Goal: Information Seeking & Learning: Learn about a topic

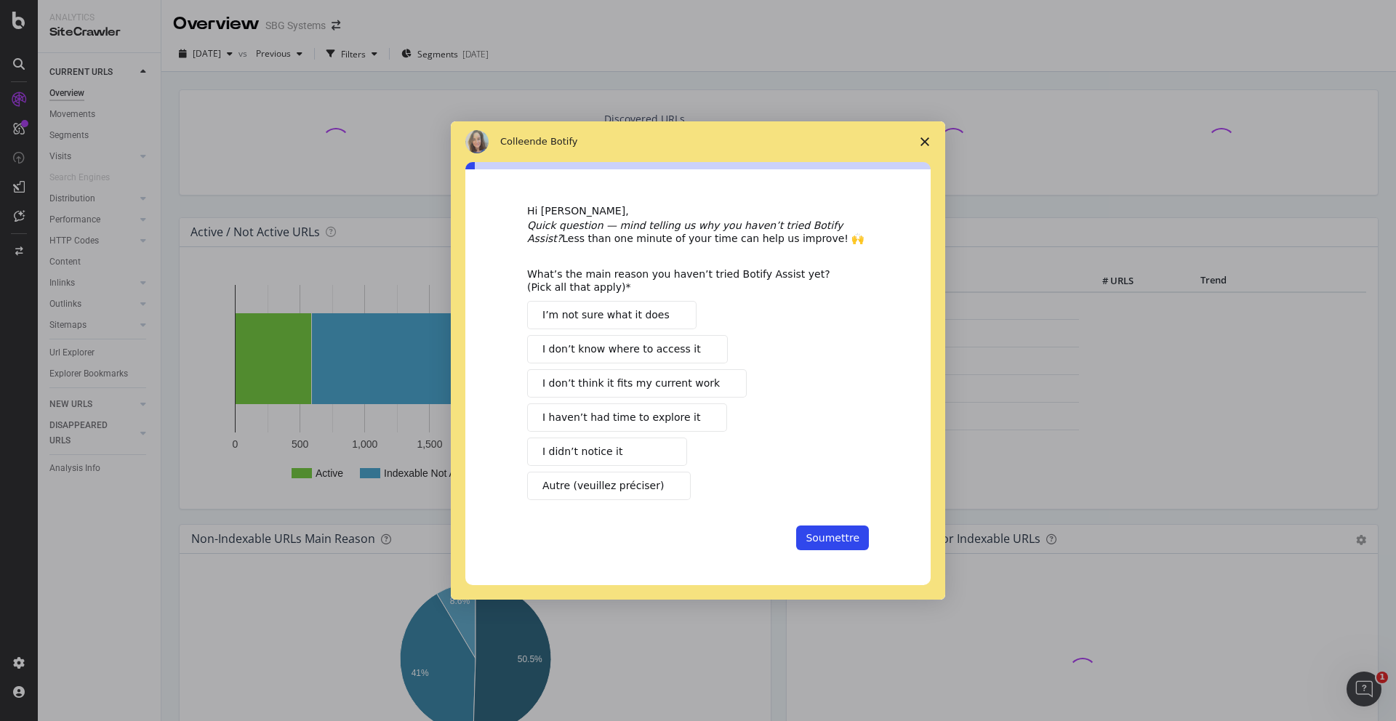
click at [917, 143] on span "Fermer l'enquête" at bounding box center [925, 141] width 41 height 41
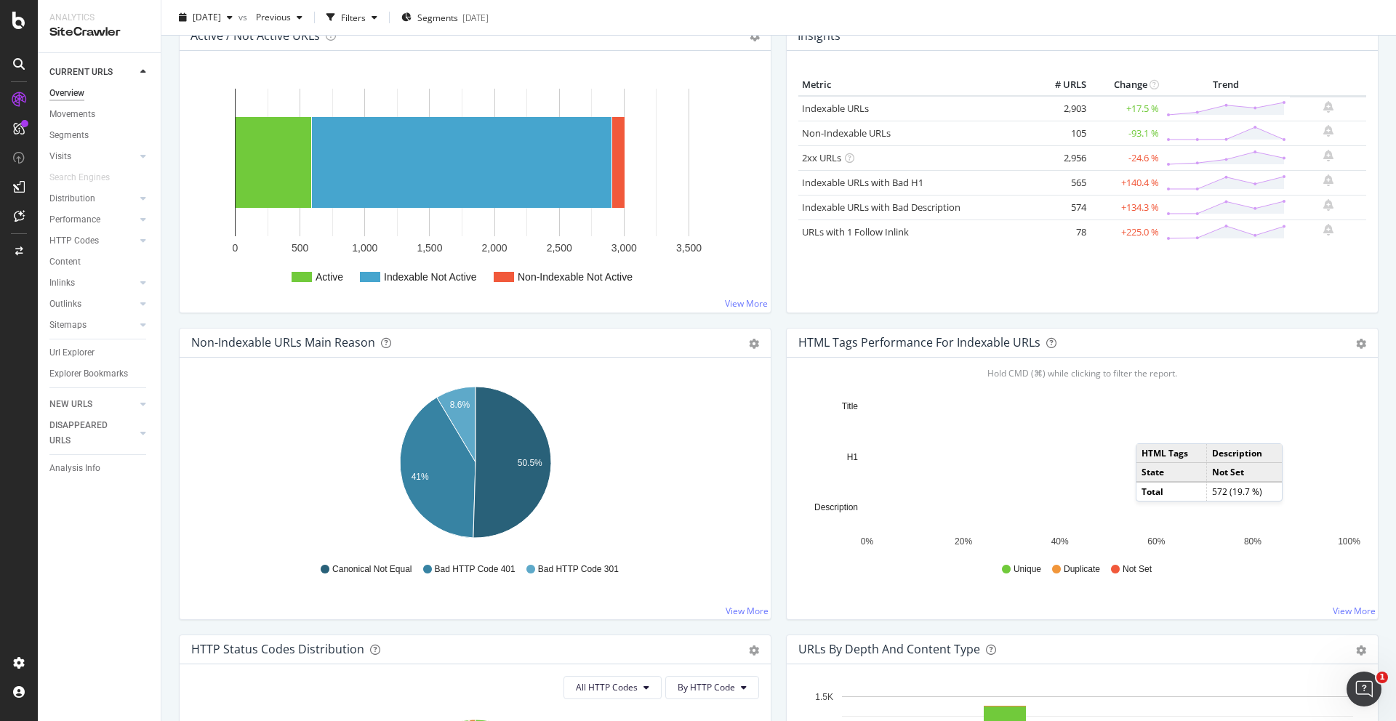
scroll to position [196, 0]
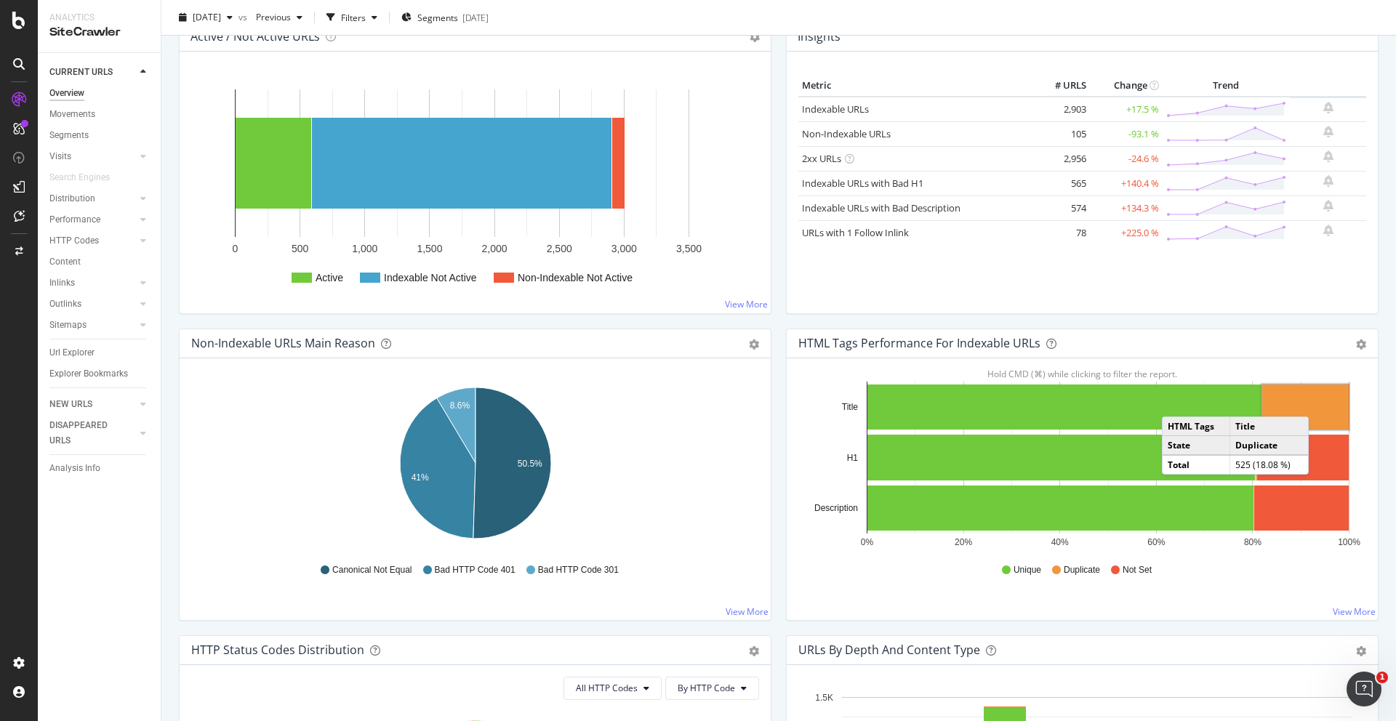
click at [1324, 402] on rect "A chart." at bounding box center [1305, 407] width 87 height 45
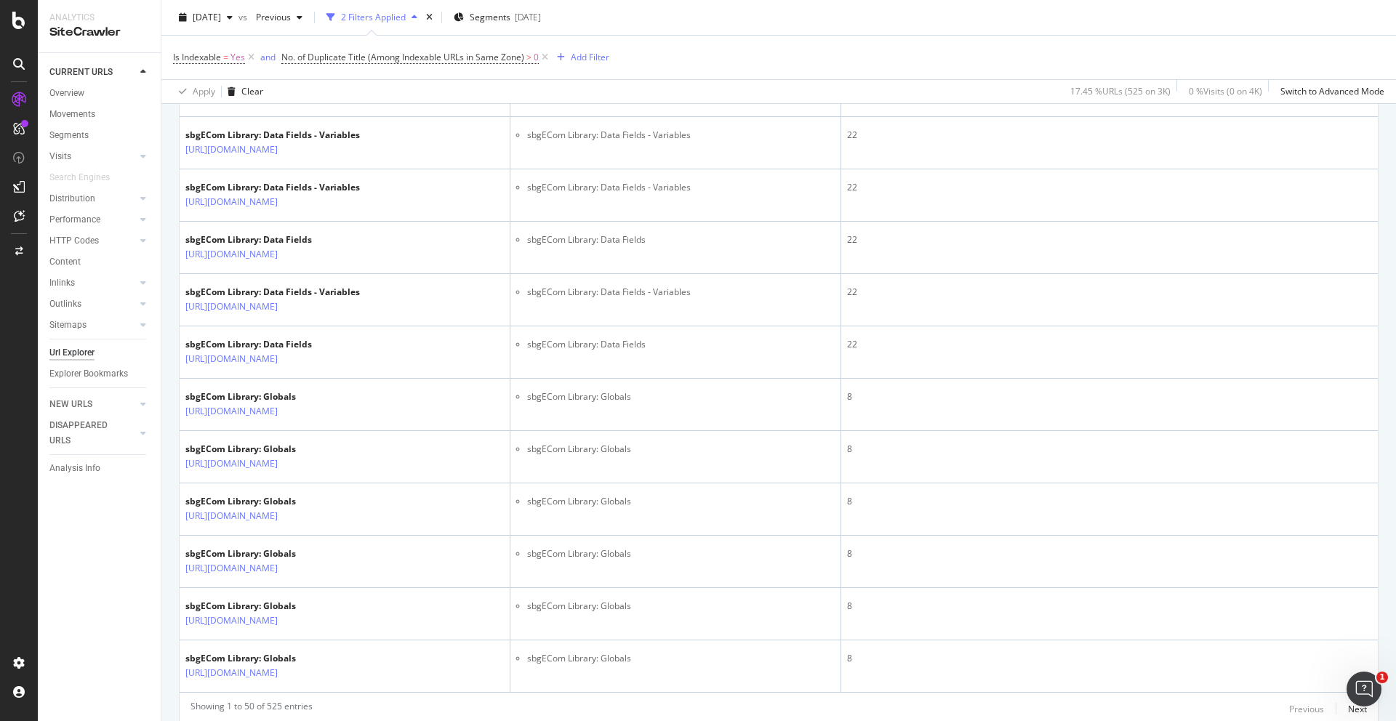
scroll to position [2459, 0]
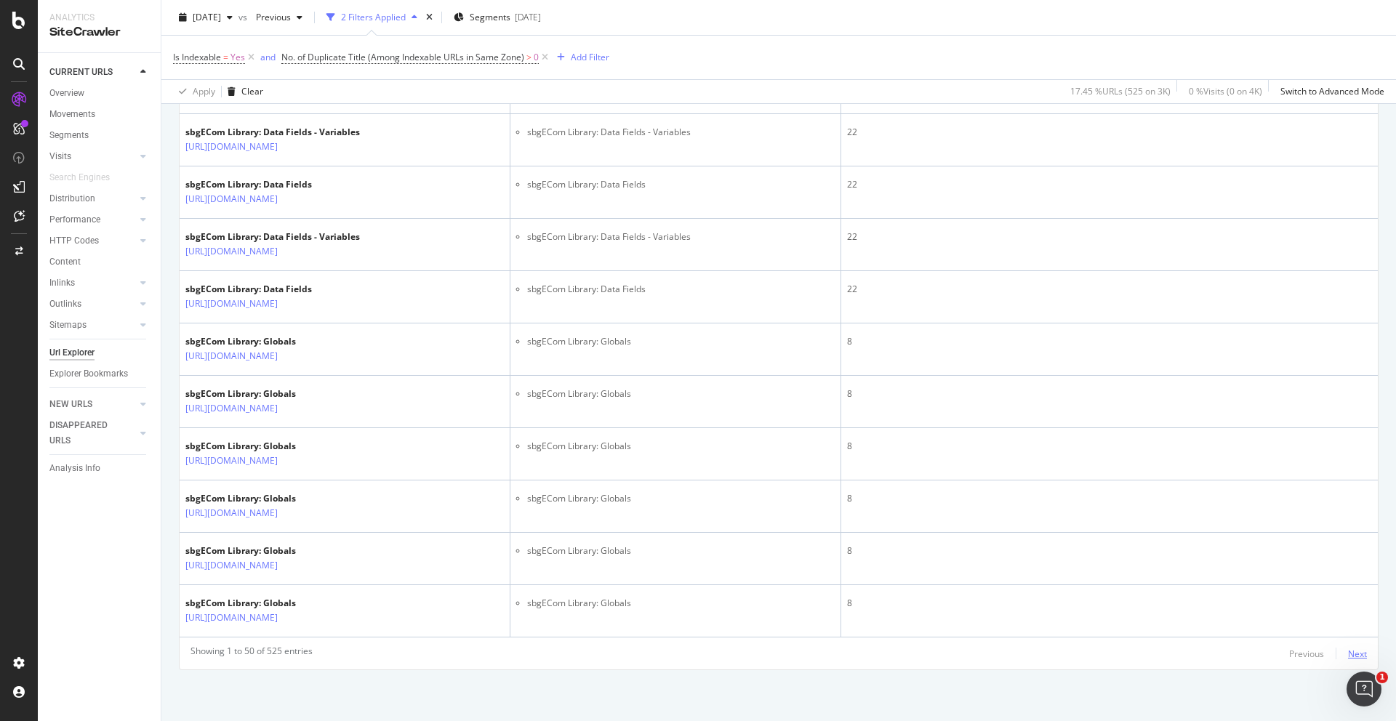
click at [1353, 655] on div "Next" at bounding box center [1357, 654] width 19 height 12
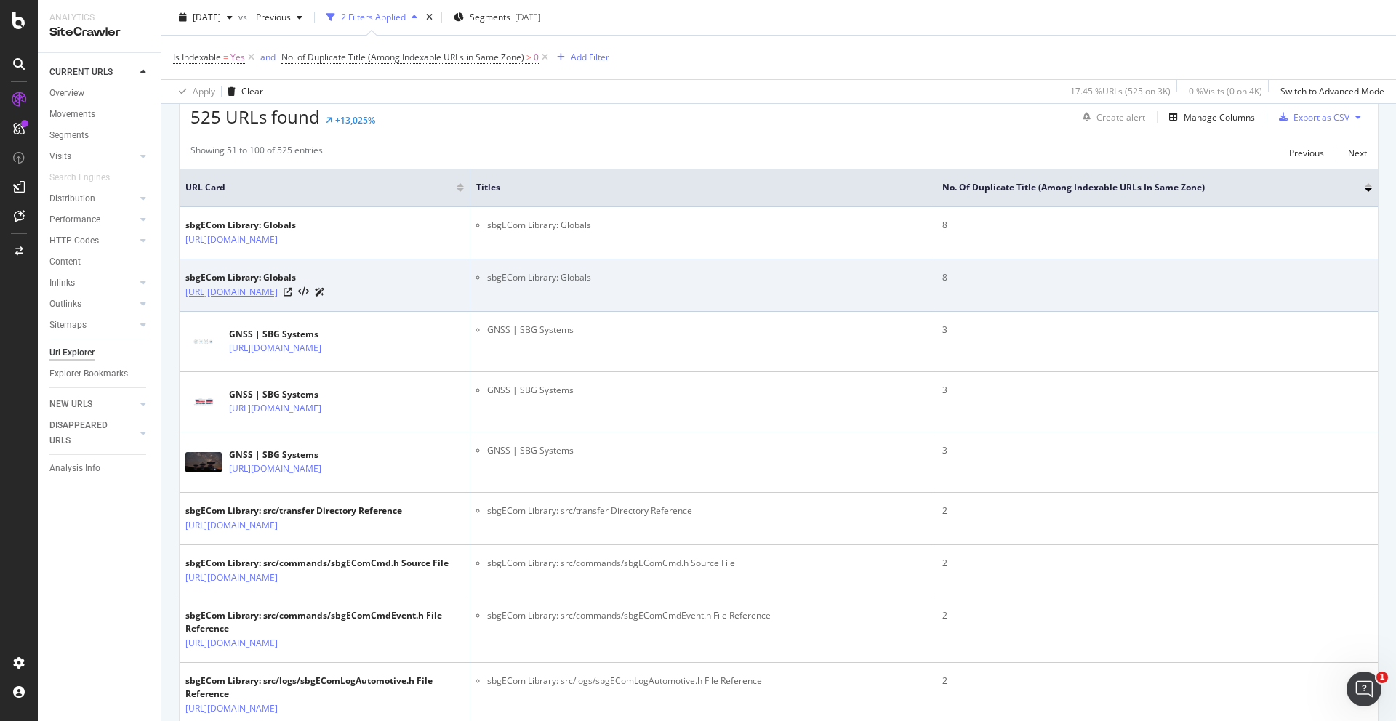
scroll to position [279, 0]
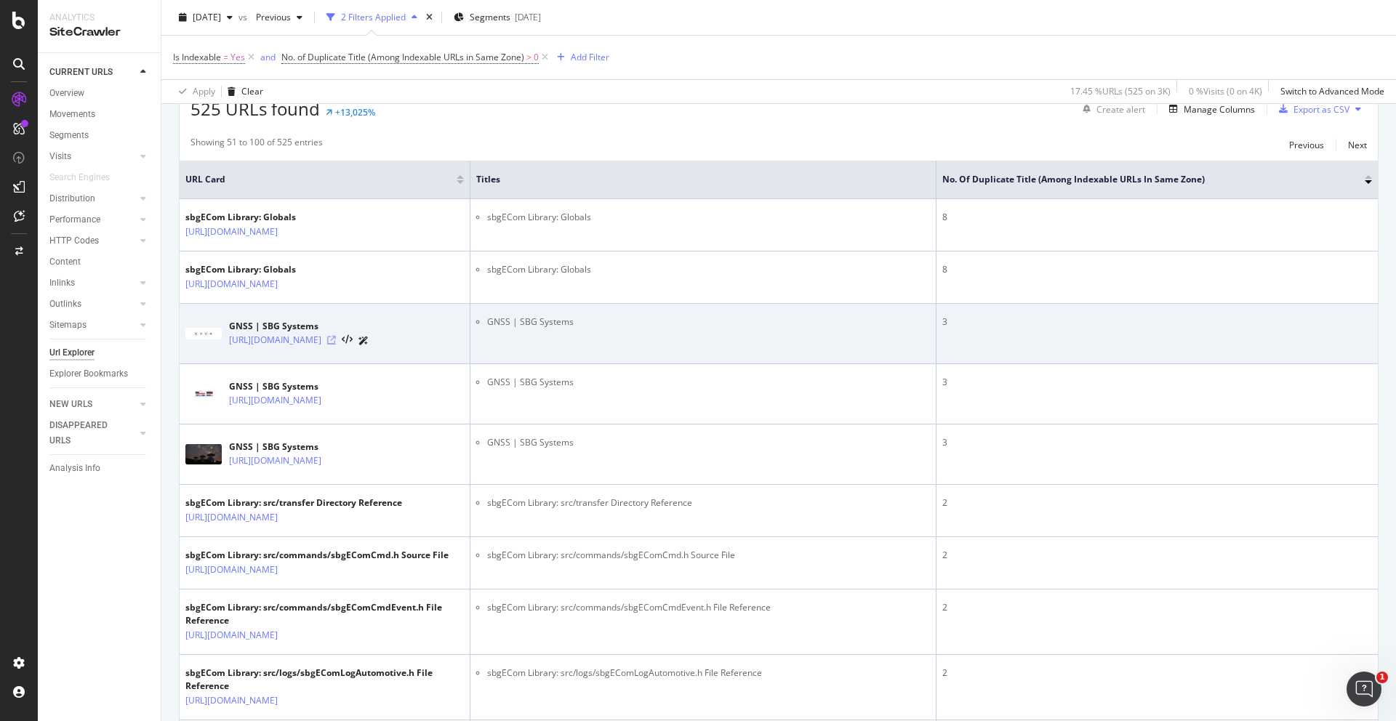
click at [336, 345] on icon at bounding box center [331, 340] width 9 height 9
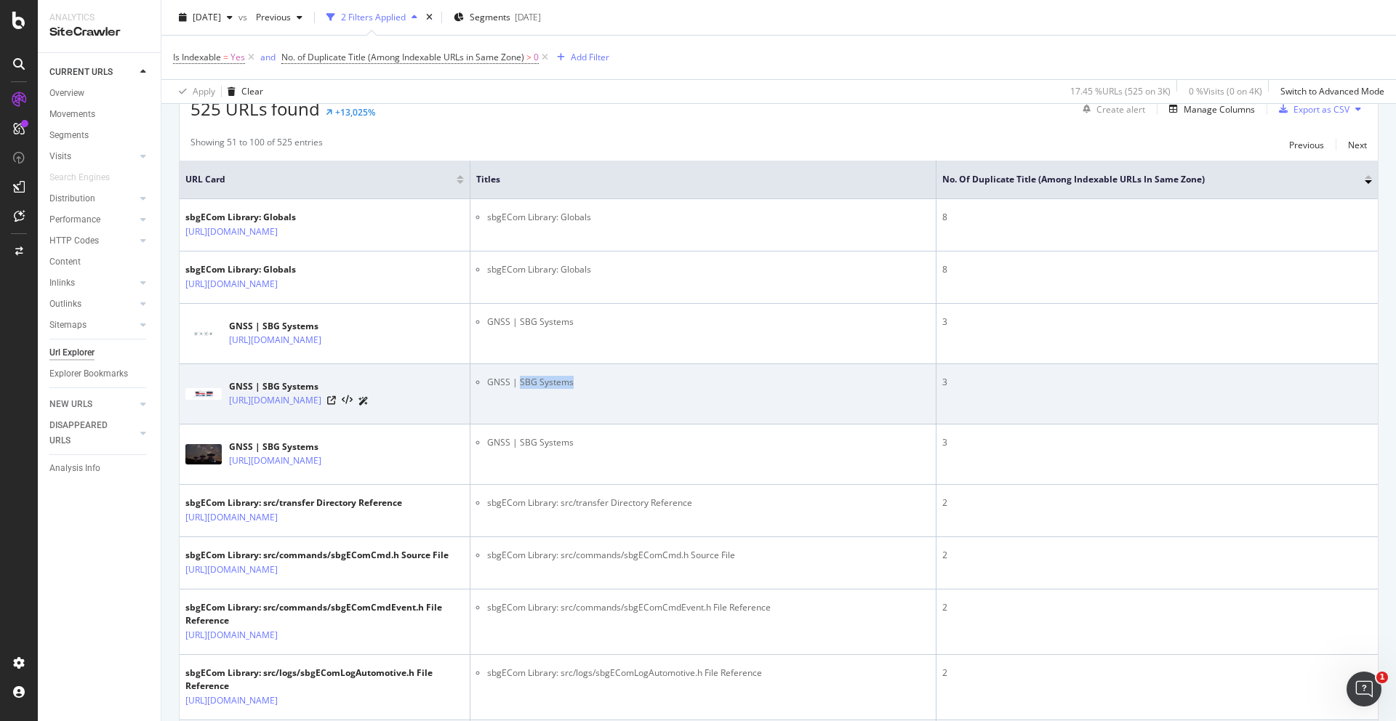
drag, startPoint x: 519, startPoint y: 420, endPoint x: 651, endPoint y: 420, distance: 132.4
click at [651, 389] on li "GNSS | SBG Systems" at bounding box center [708, 382] width 443 height 13
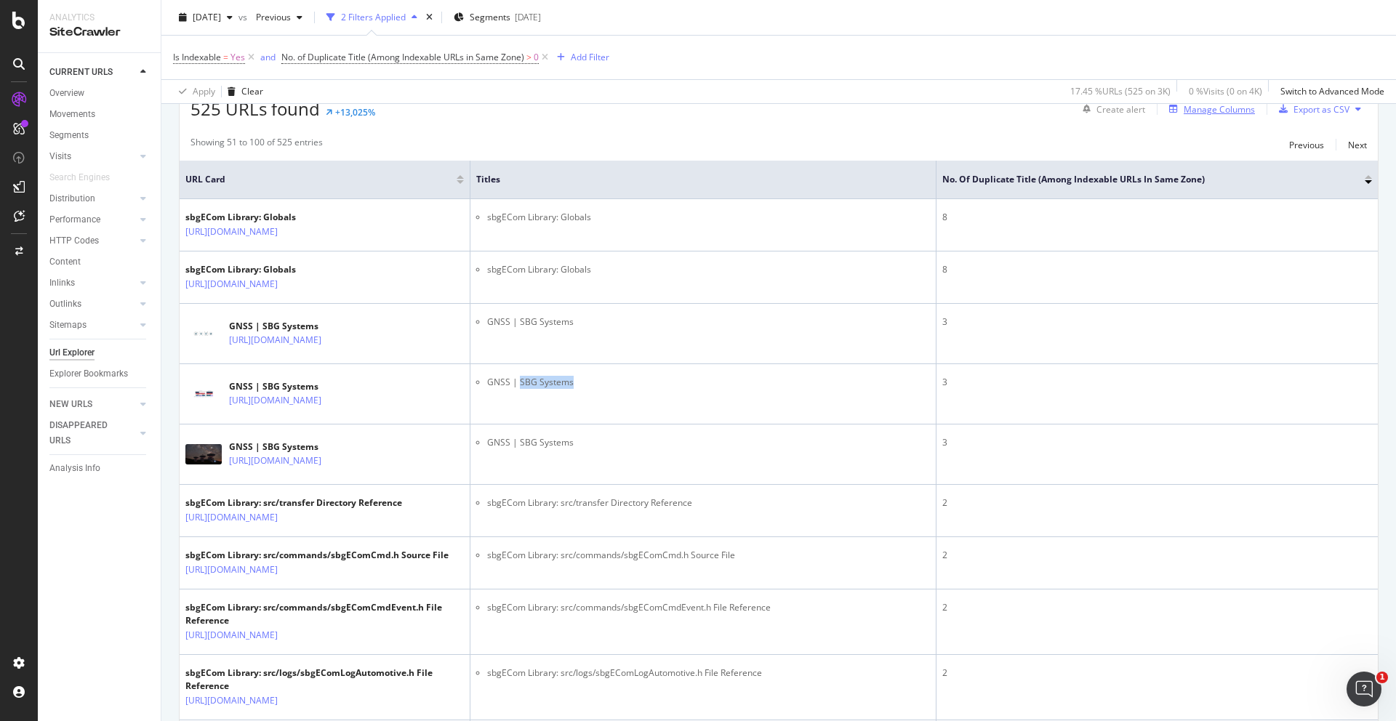
click at [1204, 114] on div "Manage Columns" at bounding box center [1219, 109] width 71 height 12
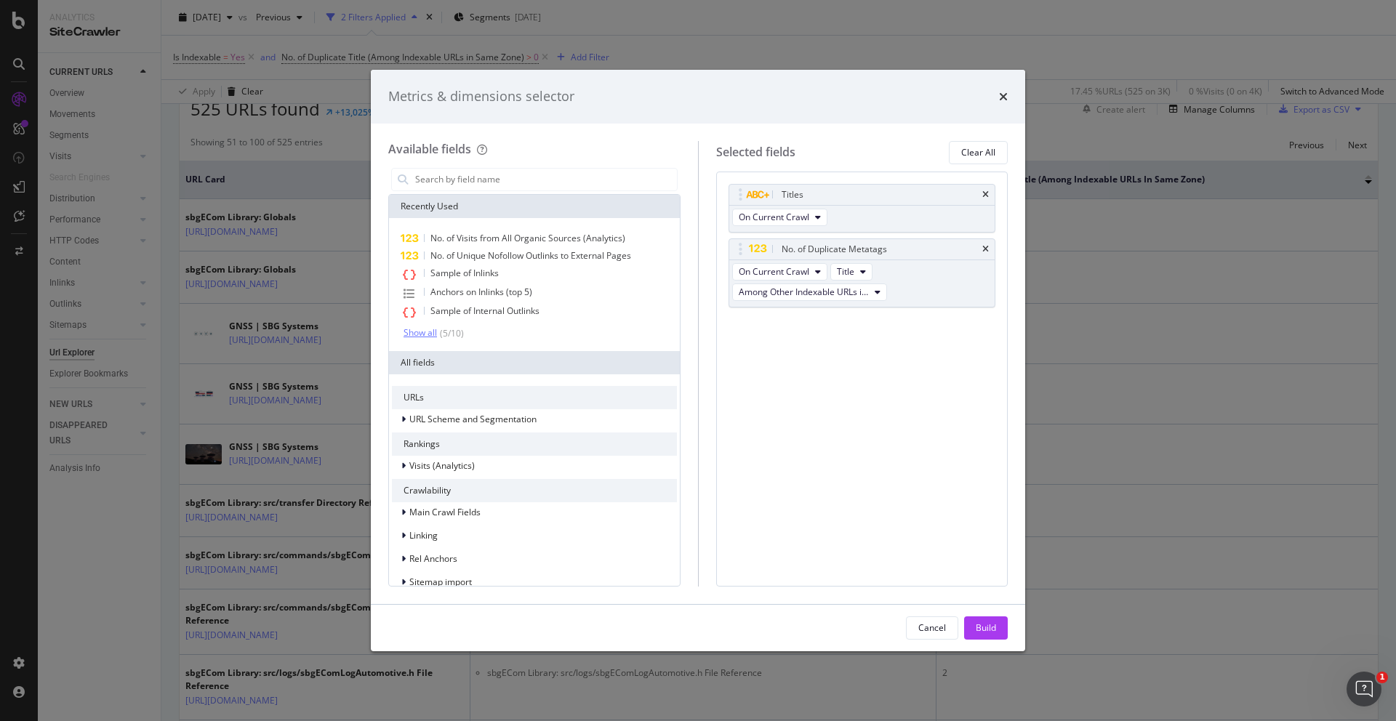
click at [424, 334] on div "Show all" at bounding box center [420, 333] width 33 height 10
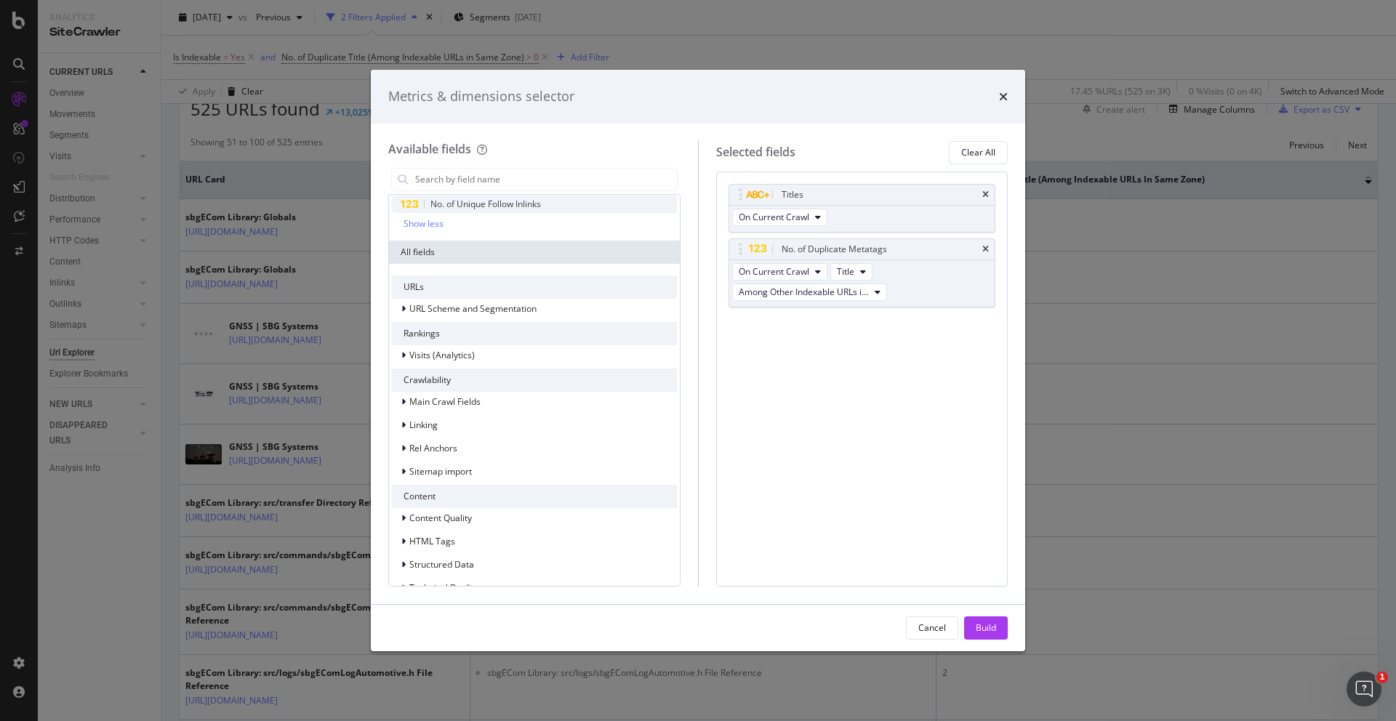
scroll to position [265, 0]
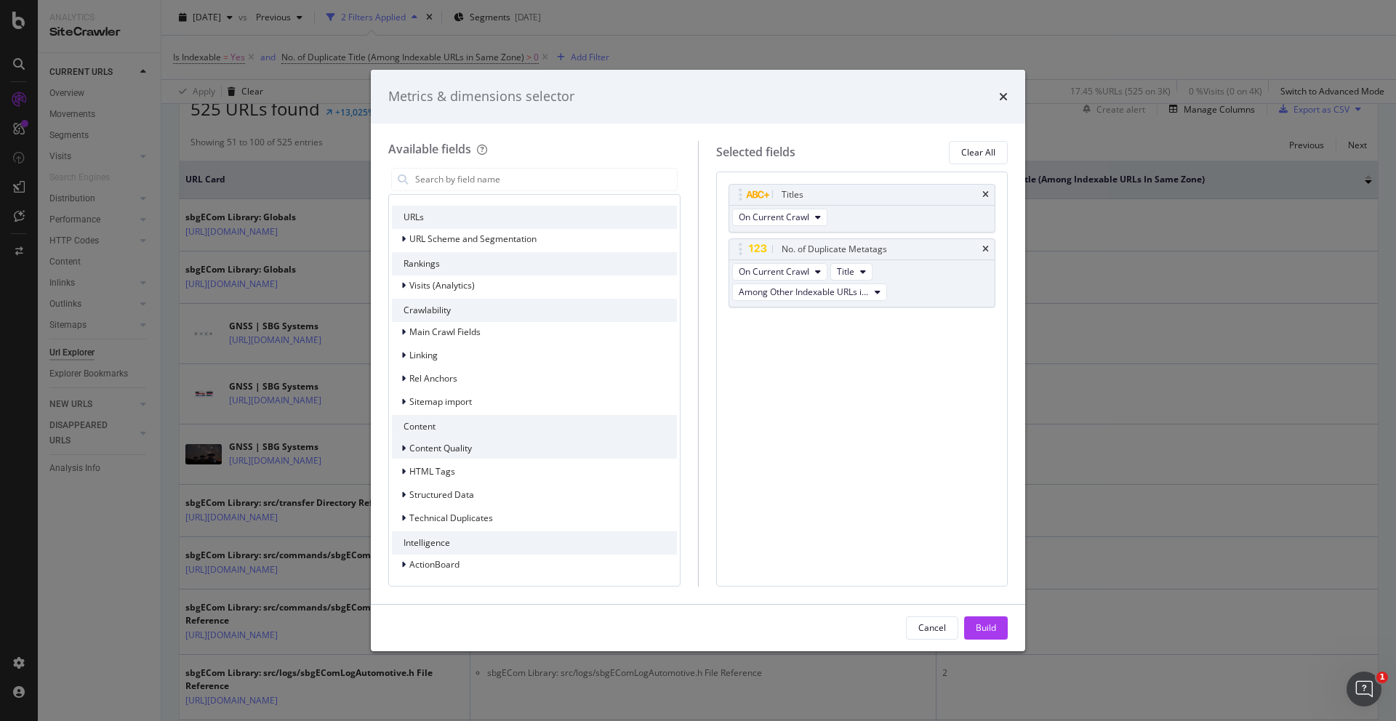
click at [399, 449] on div "Content Quality" at bounding box center [432, 448] width 80 height 15
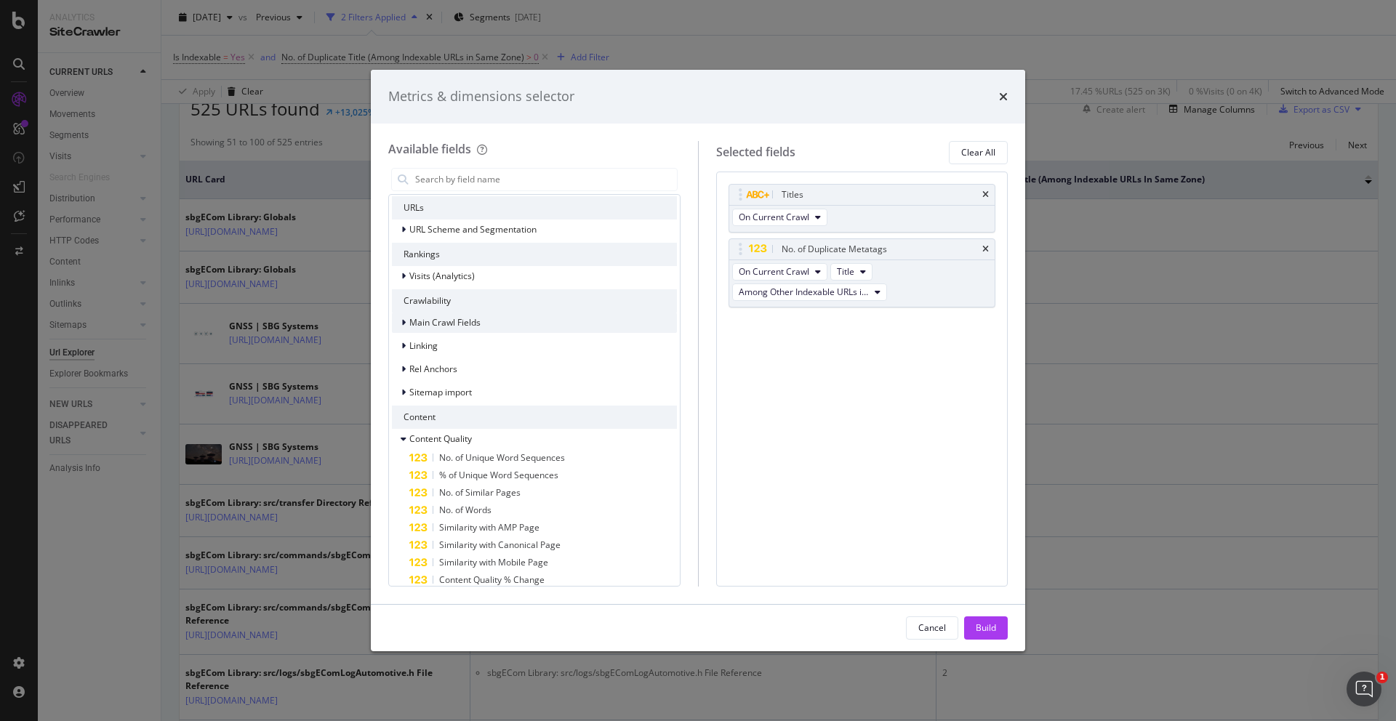
scroll to position [270, 0]
click at [404, 231] on icon "modal" at bounding box center [403, 235] width 4 height 9
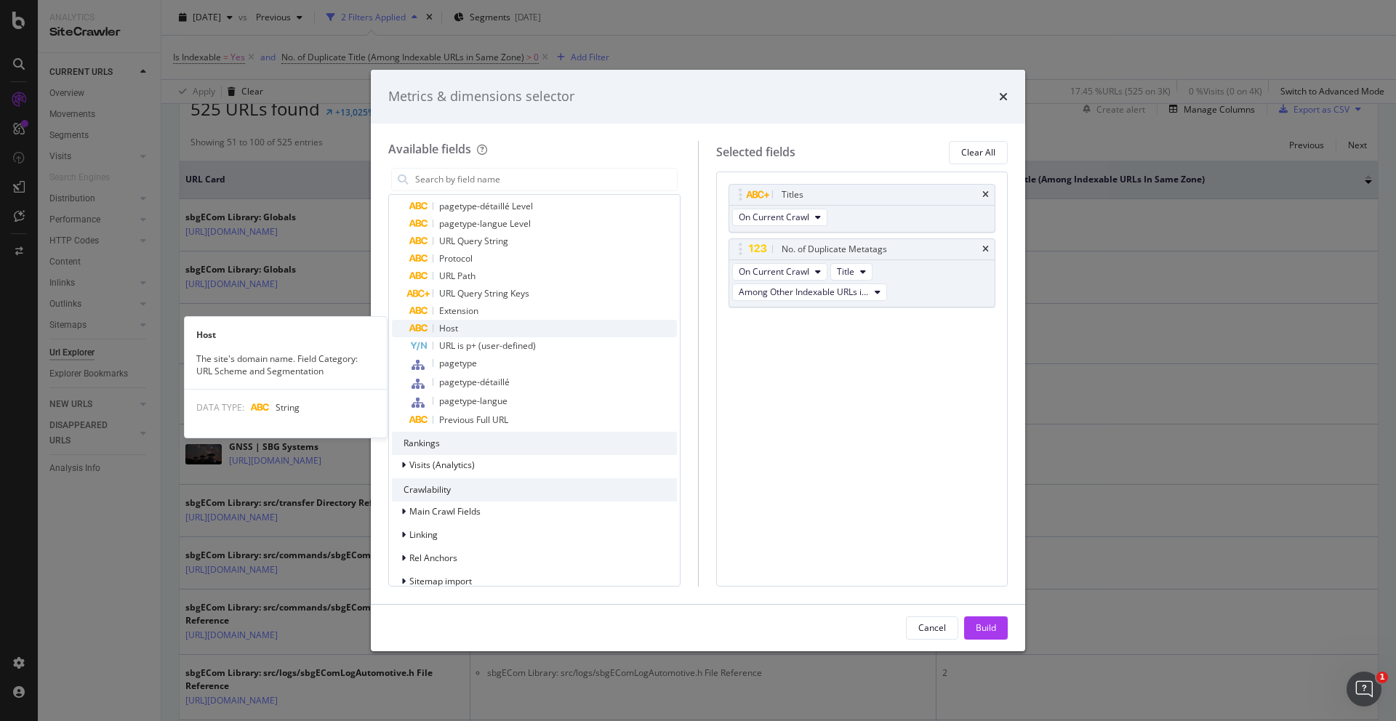
scroll to position [337, 0]
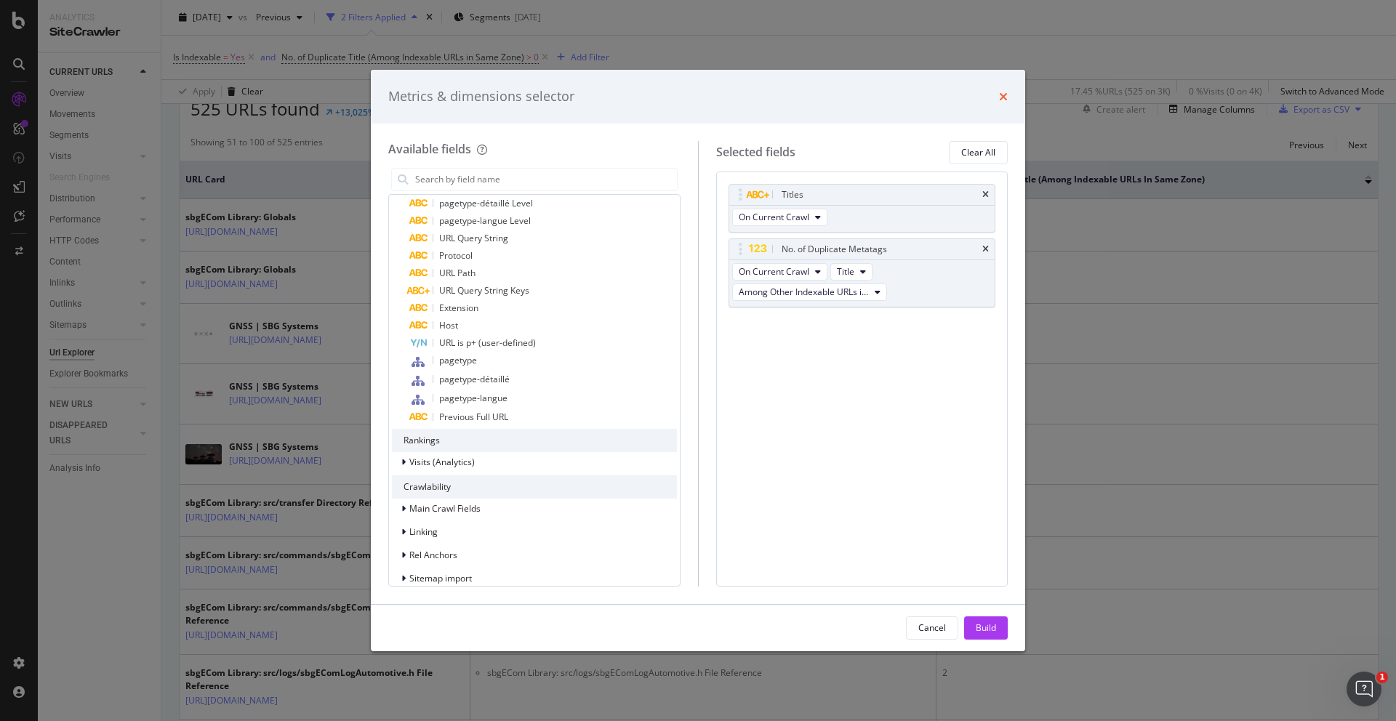
click at [1007, 95] on div "Metrics & dimensions selector" at bounding box center [698, 97] width 655 height 54
click at [1000, 95] on icon "times" at bounding box center [1003, 97] width 9 height 12
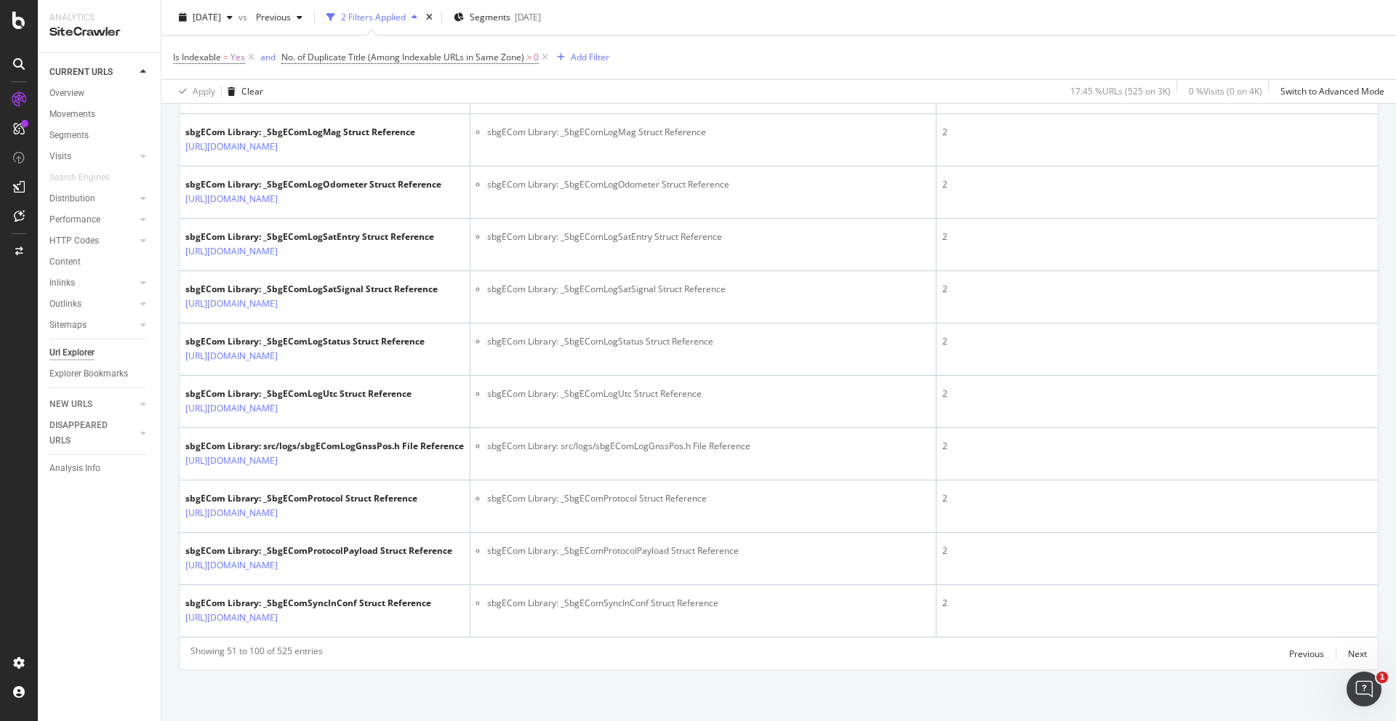
scroll to position [3267, 0]
click at [1350, 650] on div "Next" at bounding box center [1357, 654] width 19 height 12
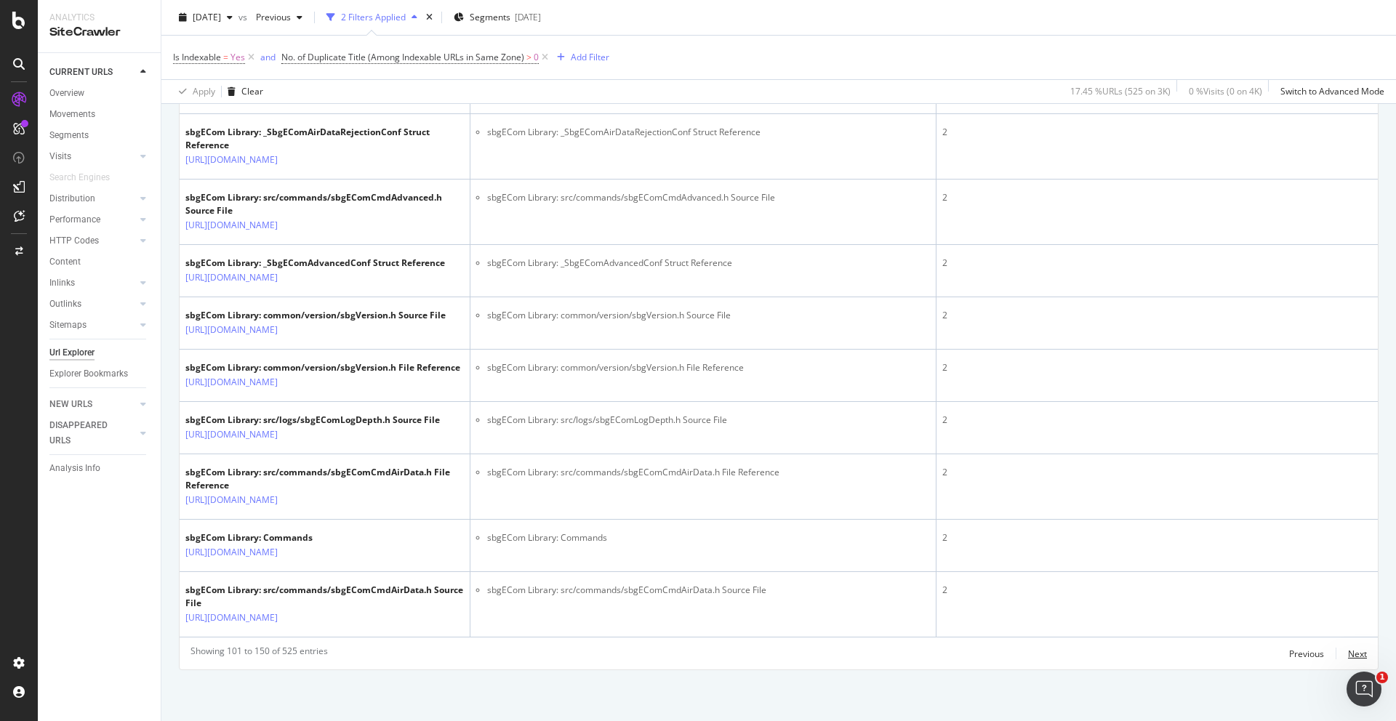
scroll to position [3214, 0]
click at [1356, 652] on div "Next" at bounding box center [1357, 654] width 19 height 12
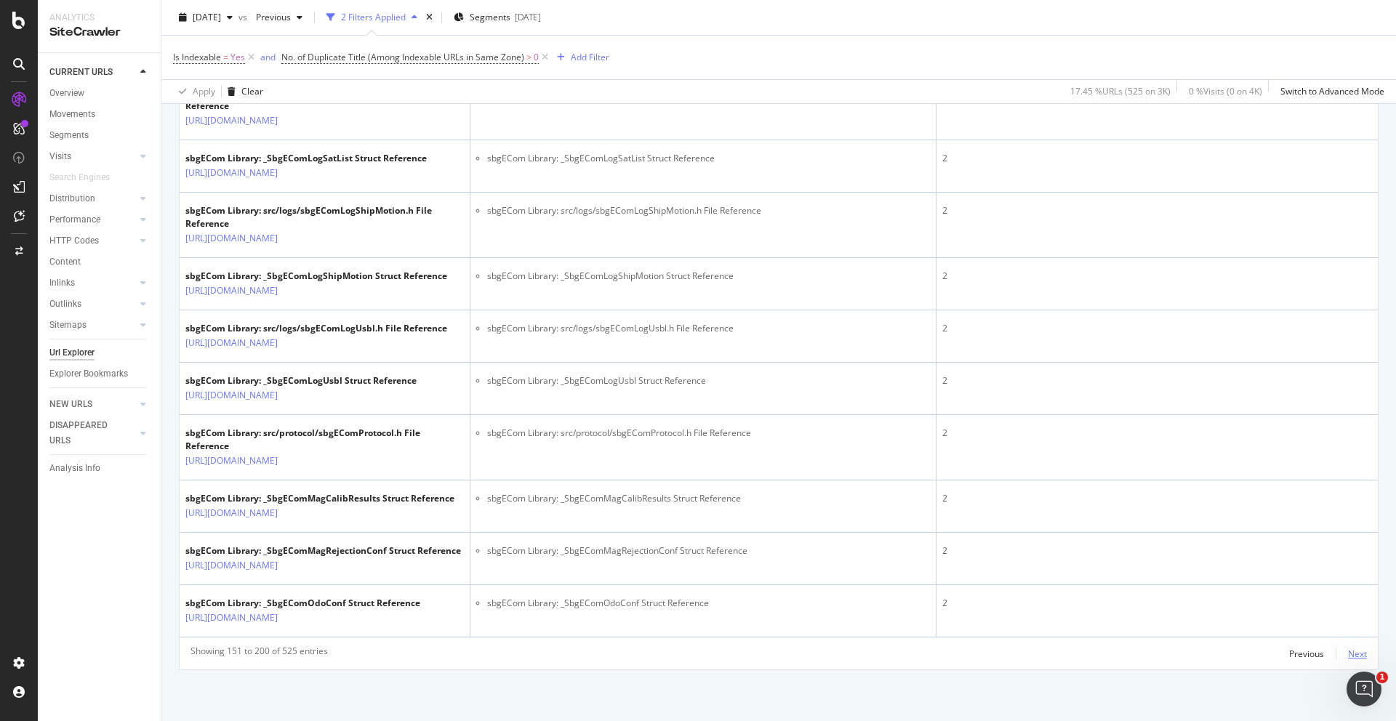
scroll to position [3294, 0]
click at [1361, 653] on div "Next" at bounding box center [1357, 654] width 19 height 12
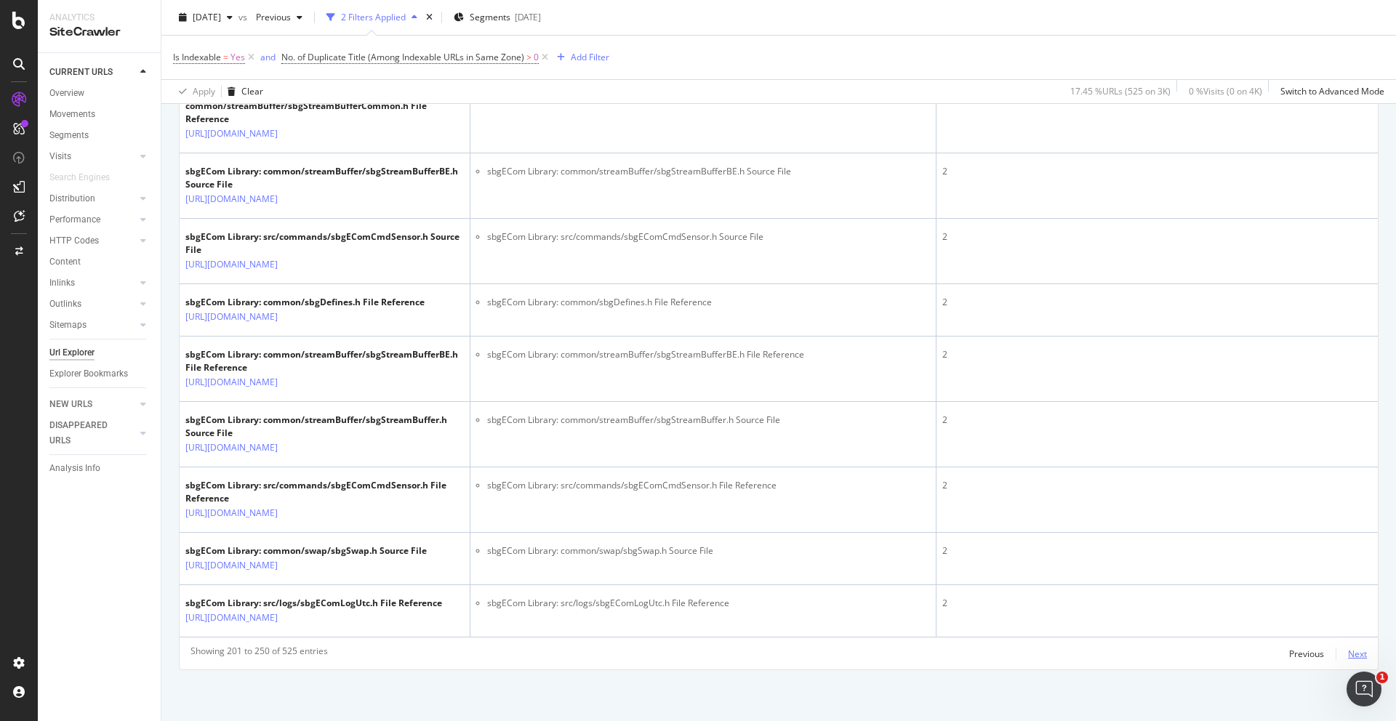
scroll to position [3332, 0]
click at [1352, 652] on div "Next" at bounding box center [1357, 654] width 19 height 12
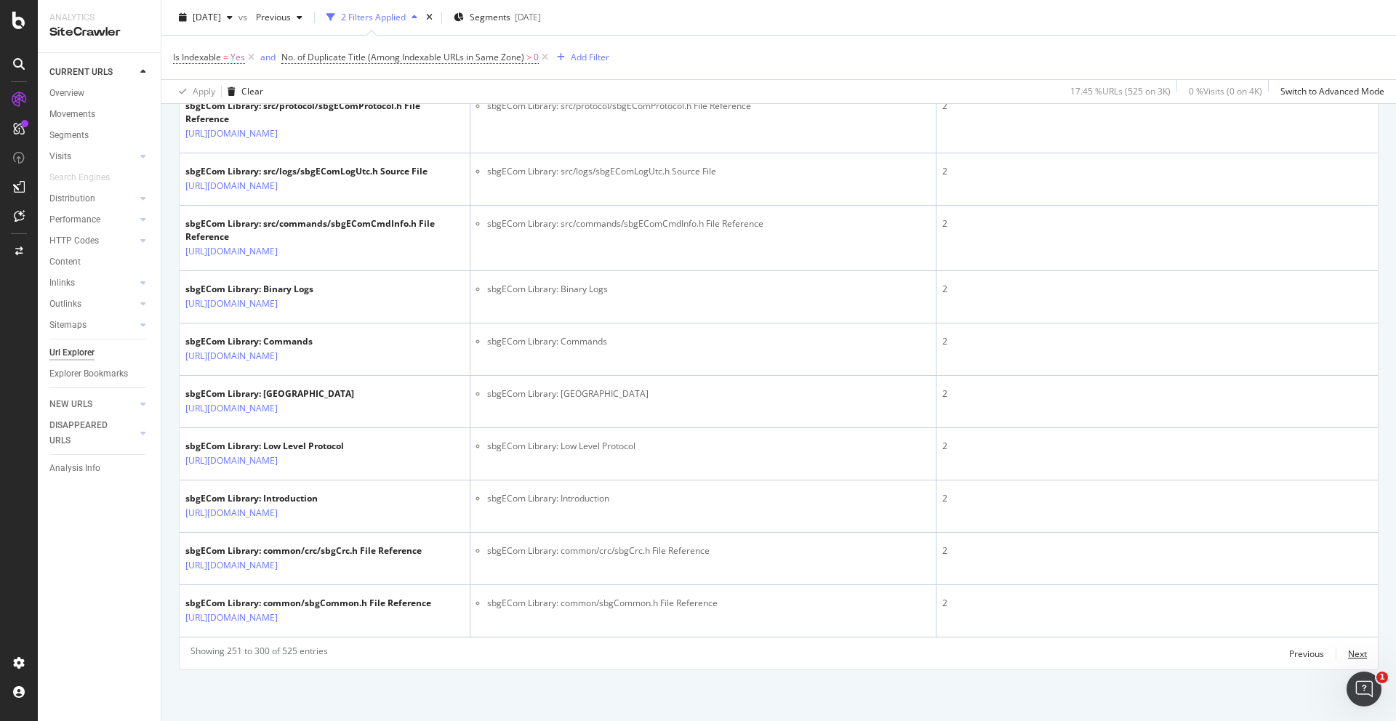
scroll to position [3372, 0]
click at [1354, 653] on div "Next" at bounding box center [1357, 654] width 19 height 12
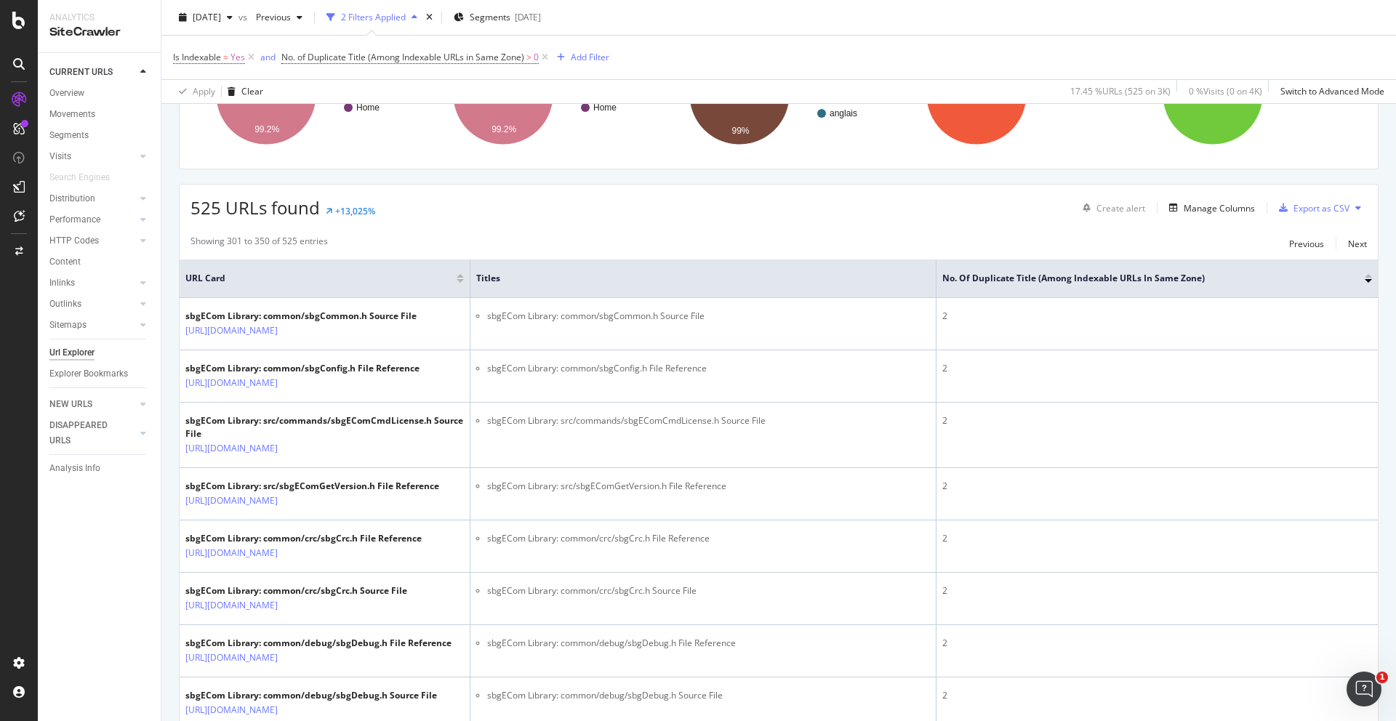
scroll to position [0, 0]
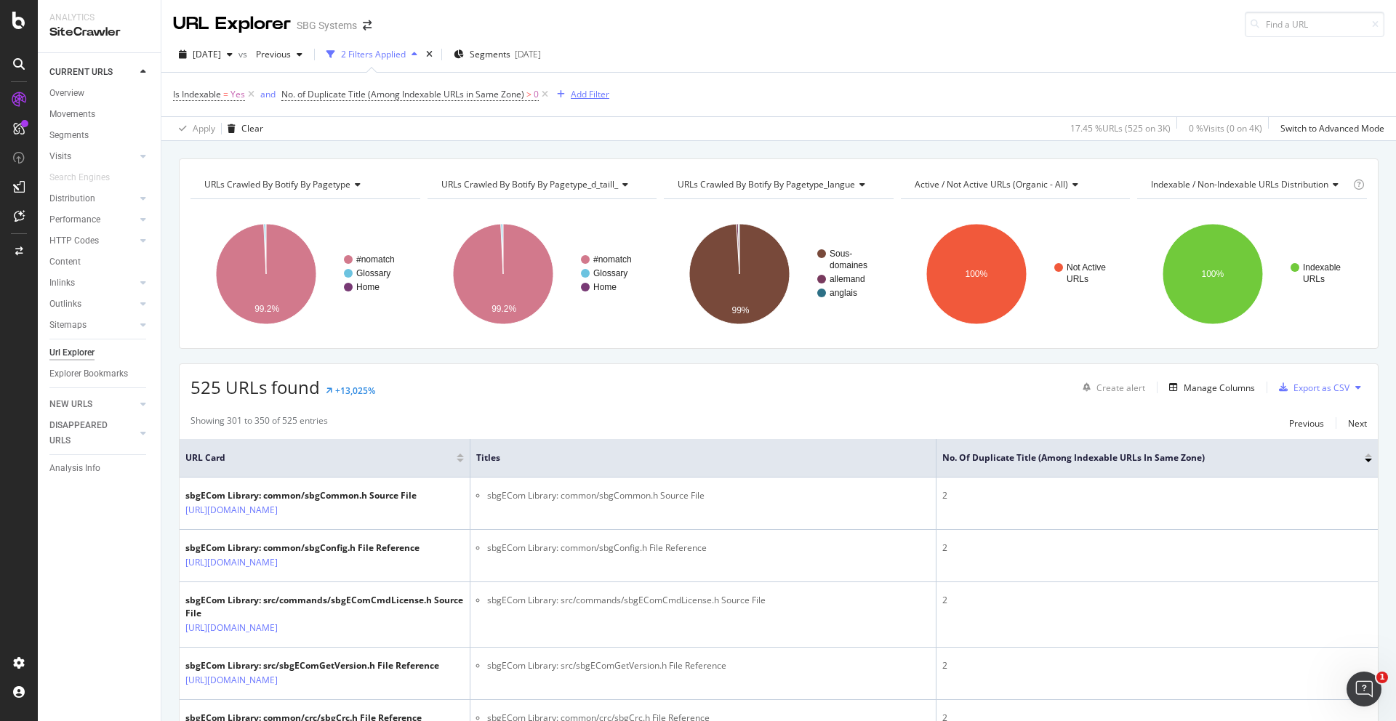
click at [597, 92] on div "Add Filter" at bounding box center [590, 94] width 39 height 12
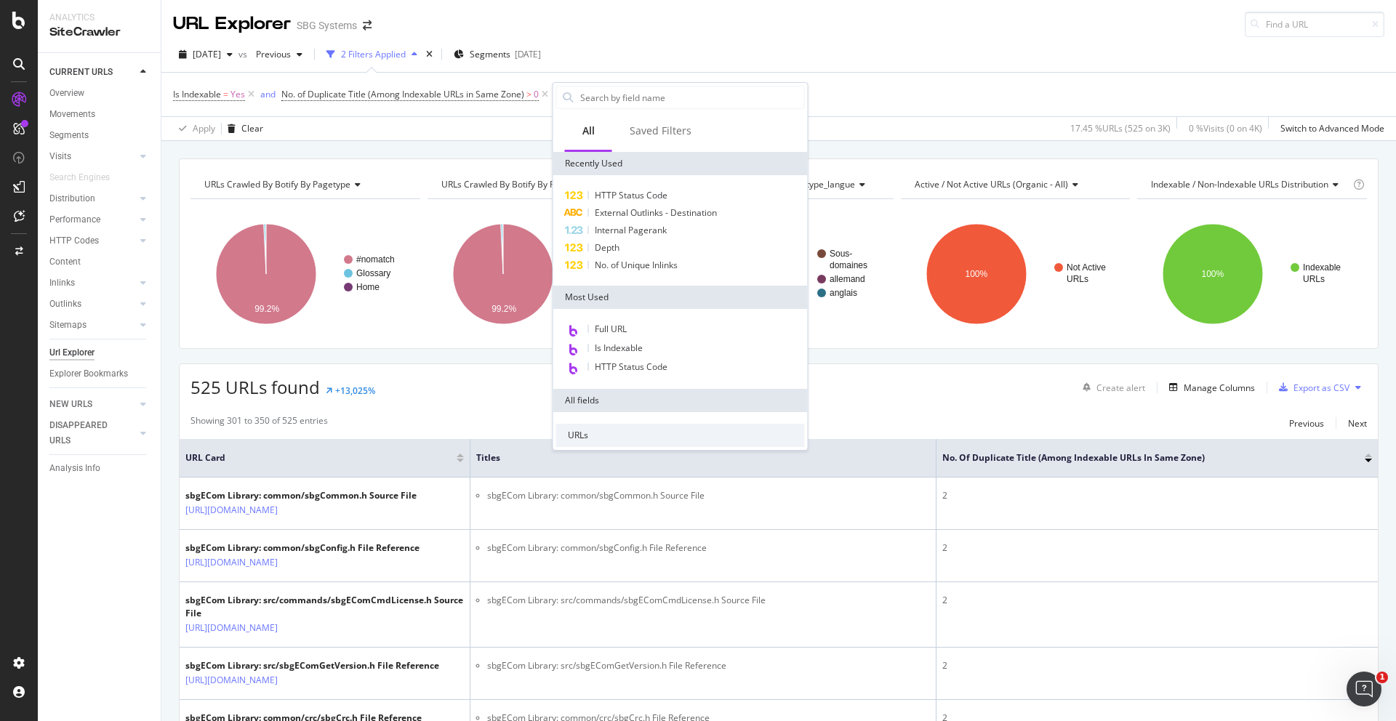
click at [848, 92] on div "Is Indexable = Yes and No. of Duplicate Title (Among Indexable URLs in Same Zon…" at bounding box center [779, 95] width 1212 height 44
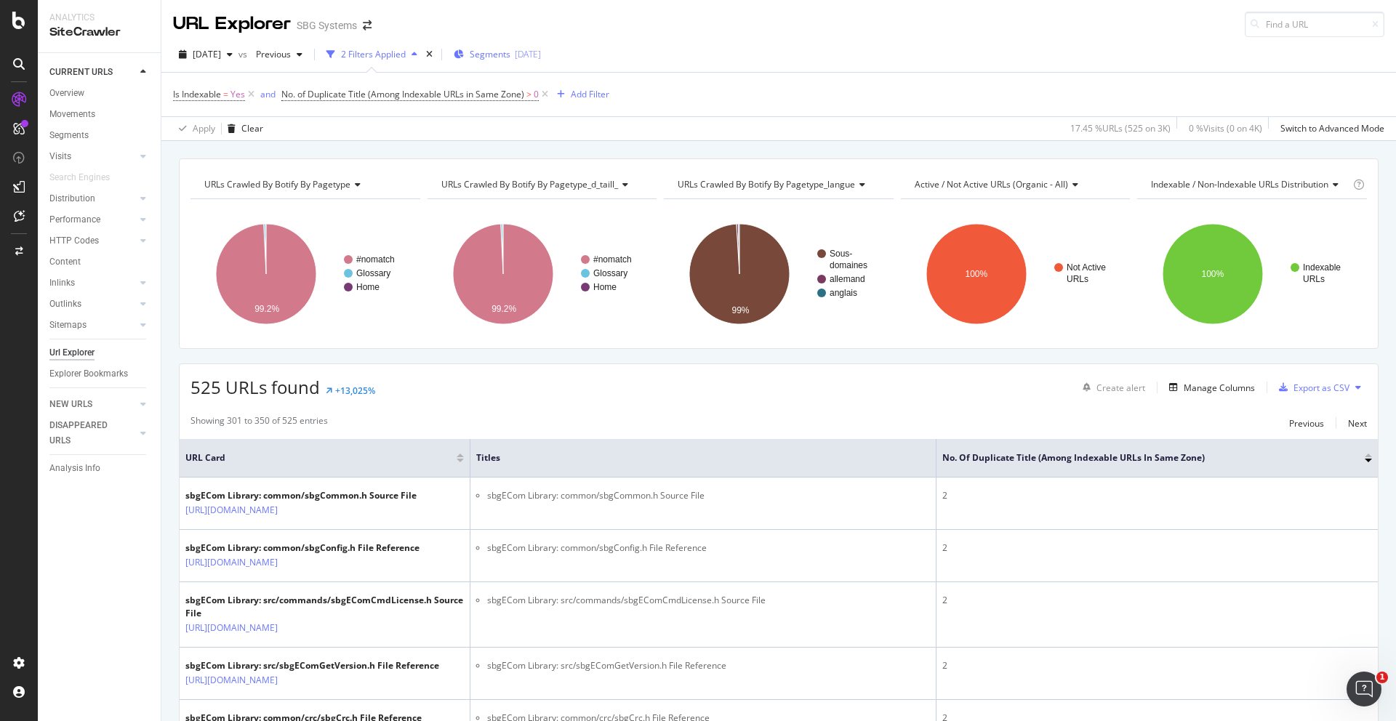
click at [511, 53] on span "Segments" at bounding box center [490, 54] width 41 height 12
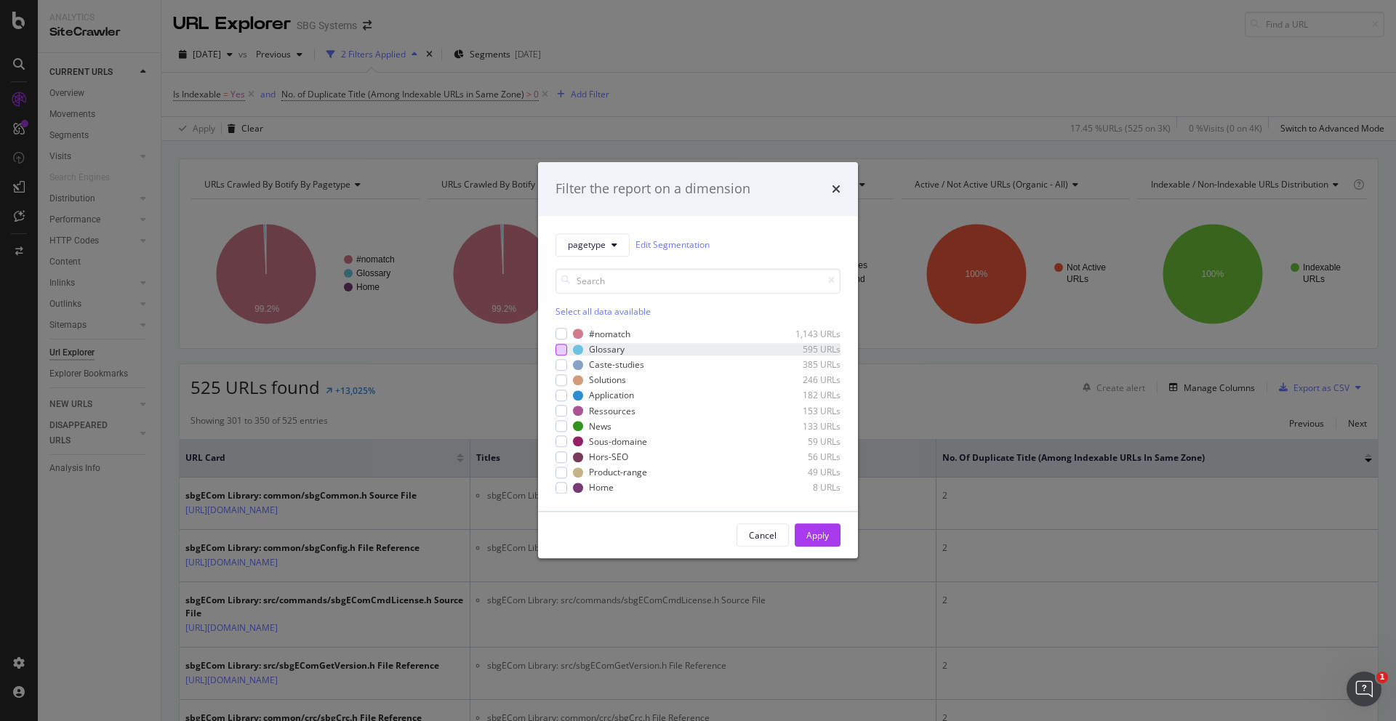
click at [560, 354] on div "modal" at bounding box center [562, 350] width 12 height 12
click at [560, 366] on div "modal" at bounding box center [562, 365] width 12 height 12
click at [560, 380] on div "modal" at bounding box center [562, 381] width 12 height 12
click at [561, 396] on div "modal" at bounding box center [562, 396] width 12 height 12
click at [561, 414] on div "modal" at bounding box center [562, 411] width 12 height 12
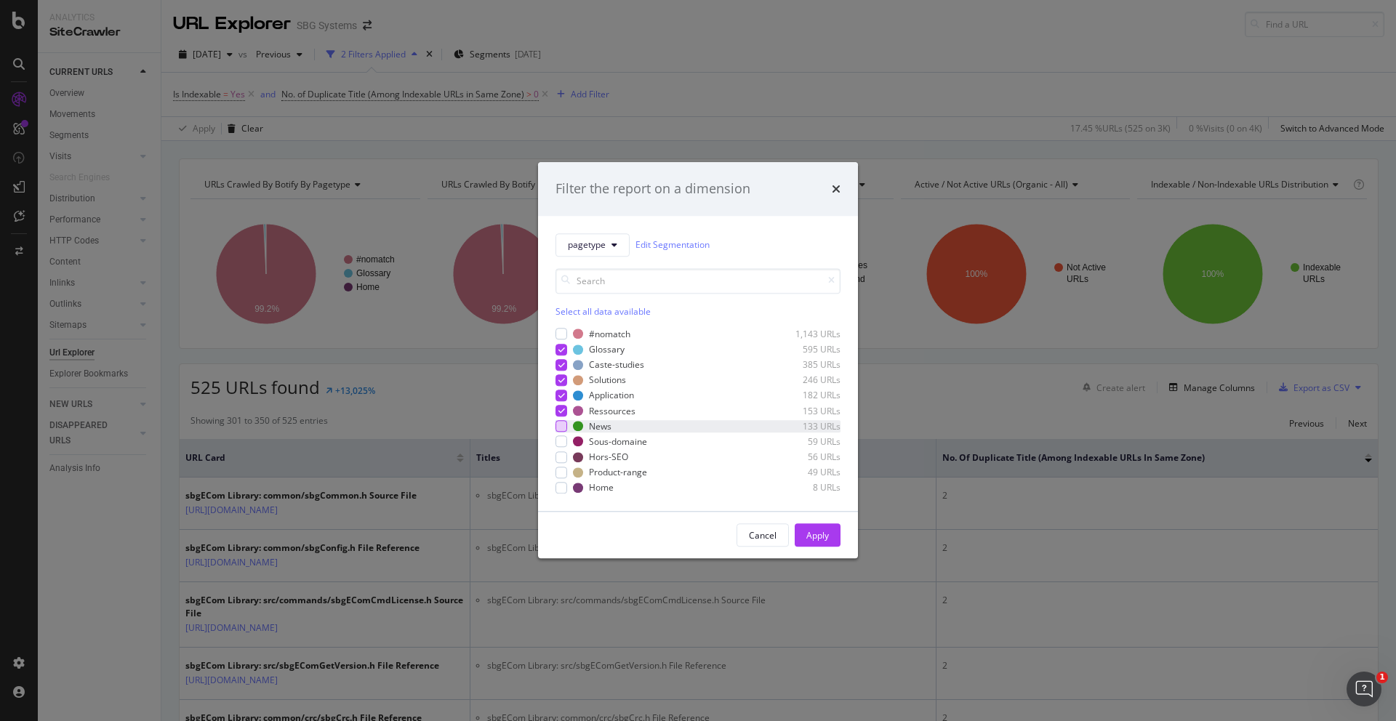
click at [561, 428] on div "modal" at bounding box center [562, 427] width 12 height 12
click at [561, 440] on div "modal" at bounding box center [562, 442] width 12 height 12
click at [560, 460] on div "modal" at bounding box center [562, 458] width 12 height 12
click at [560, 440] on icon "modal" at bounding box center [562, 442] width 7 height 7
click at [561, 475] on div "modal" at bounding box center [562, 473] width 12 height 12
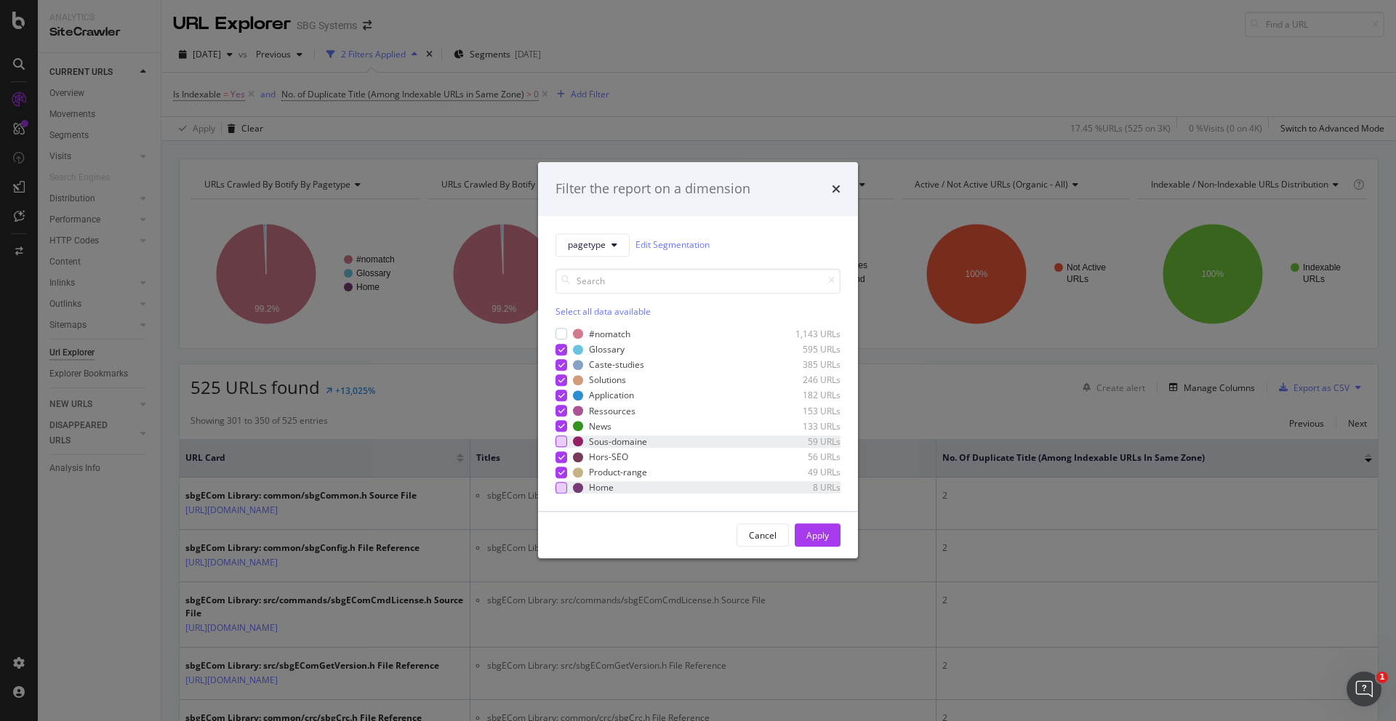
click at [564, 491] on div "modal" at bounding box center [562, 488] width 12 height 12
click at [828, 533] on div "Apply" at bounding box center [818, 535] width 23 height 12
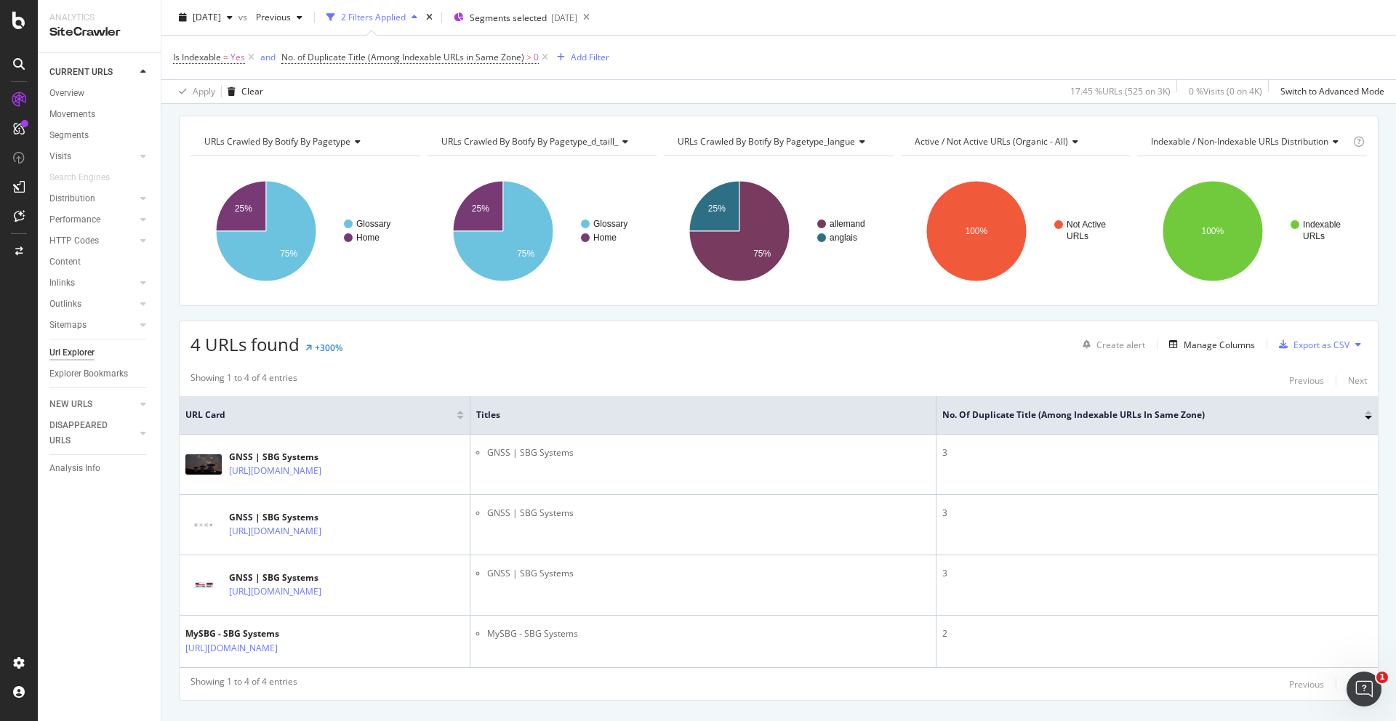
scroll to position [92, 0]
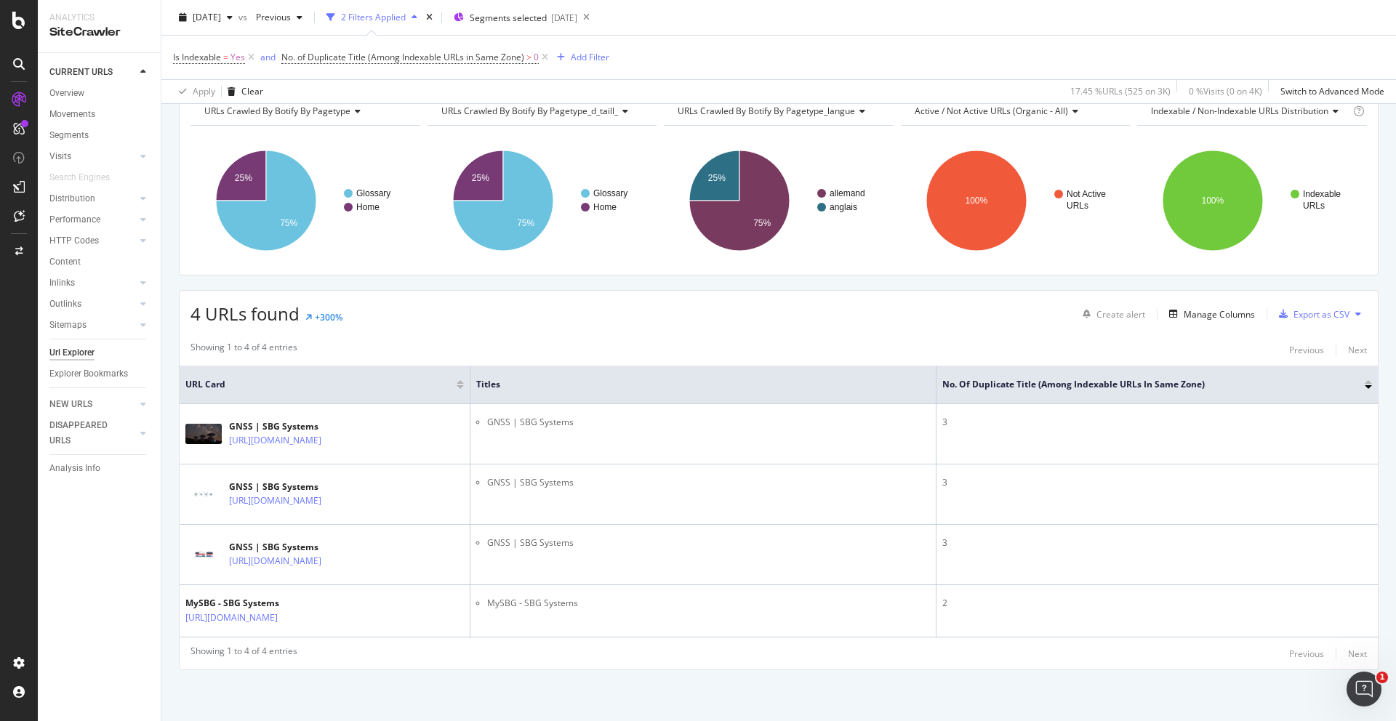
click at [20, 96] on icon at bounding box center [19, 99] width 15 height 15
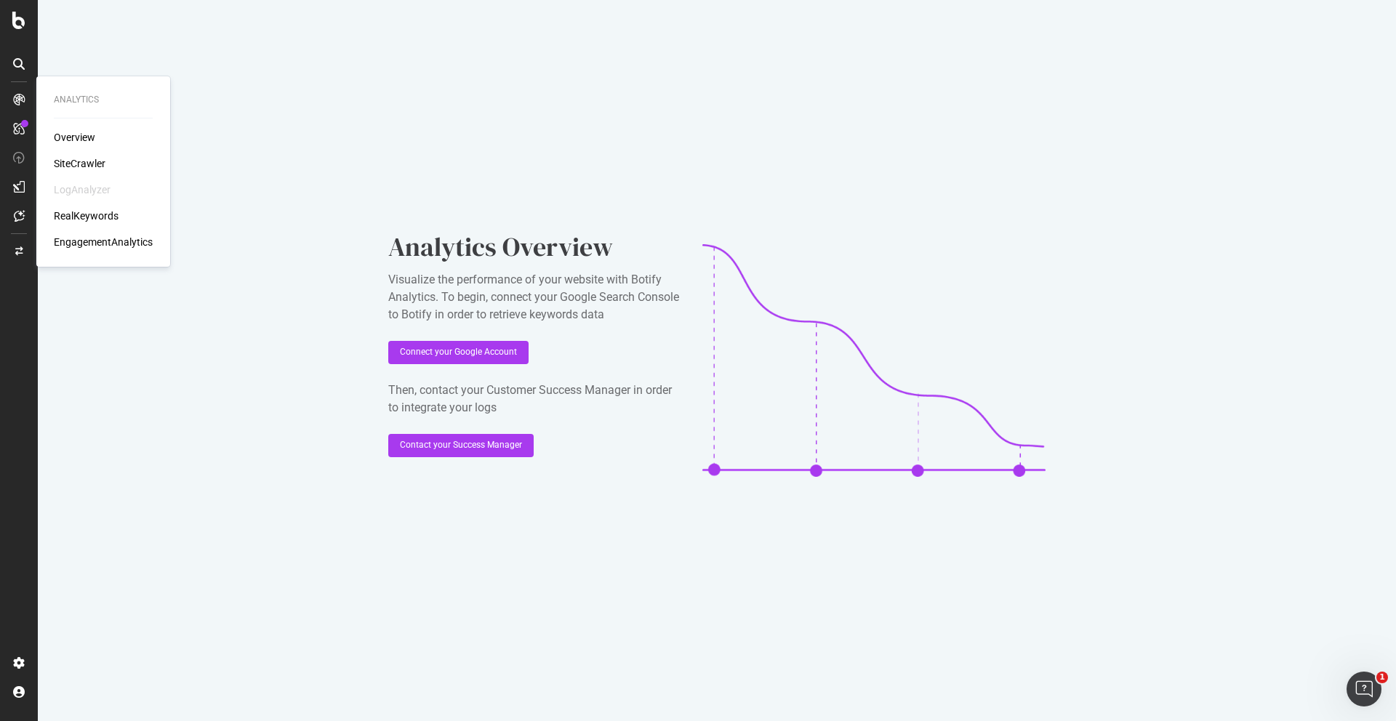
click at [82, 141] on div "Overview" at bounding box center [74, 137] width 41 height 15
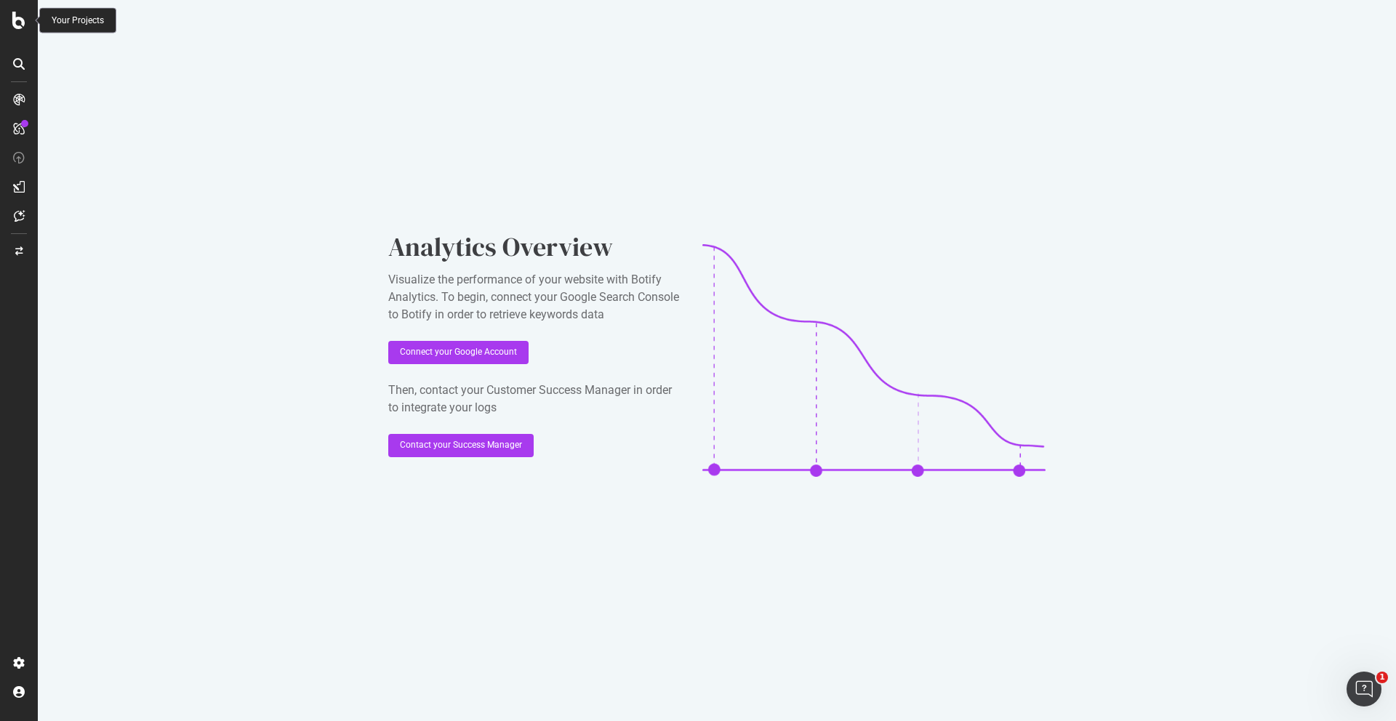
click at [17, 24] on icon at bounding box center [18, 20] width 13 height 17
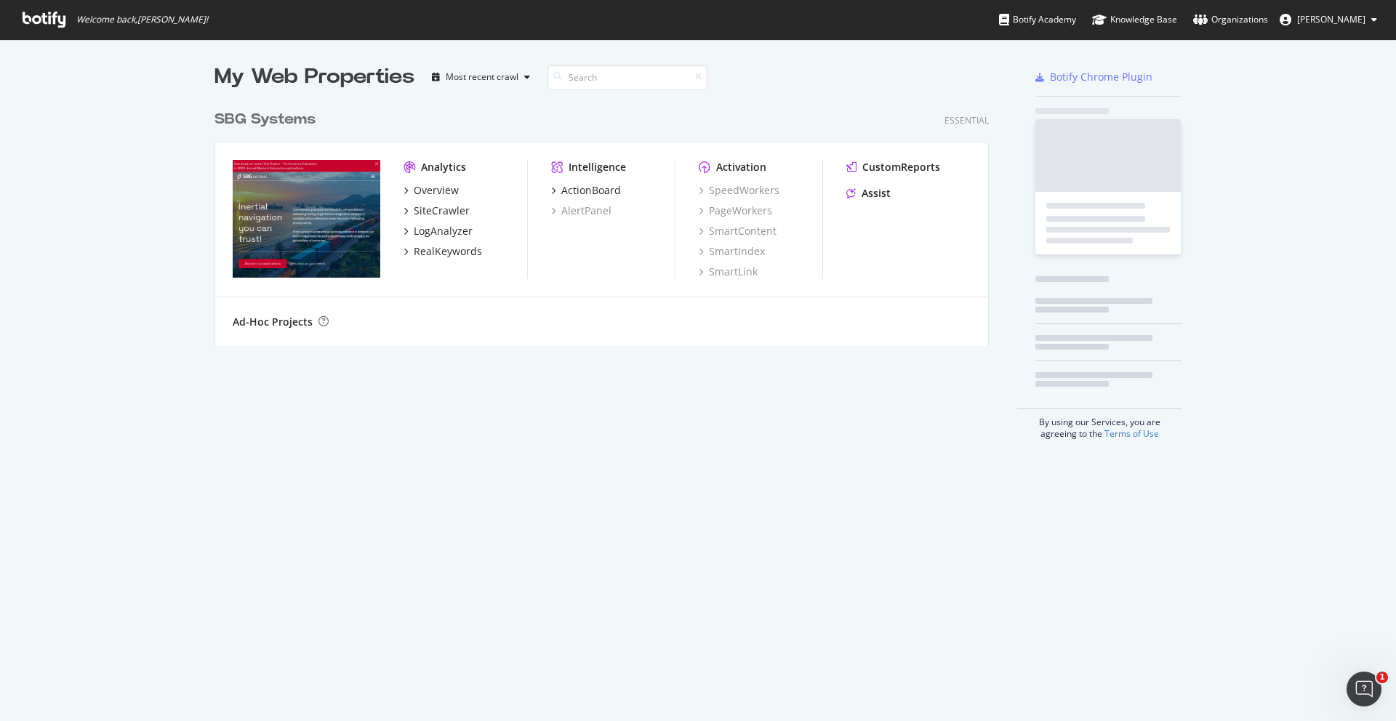
scroll to position [721, 1396]
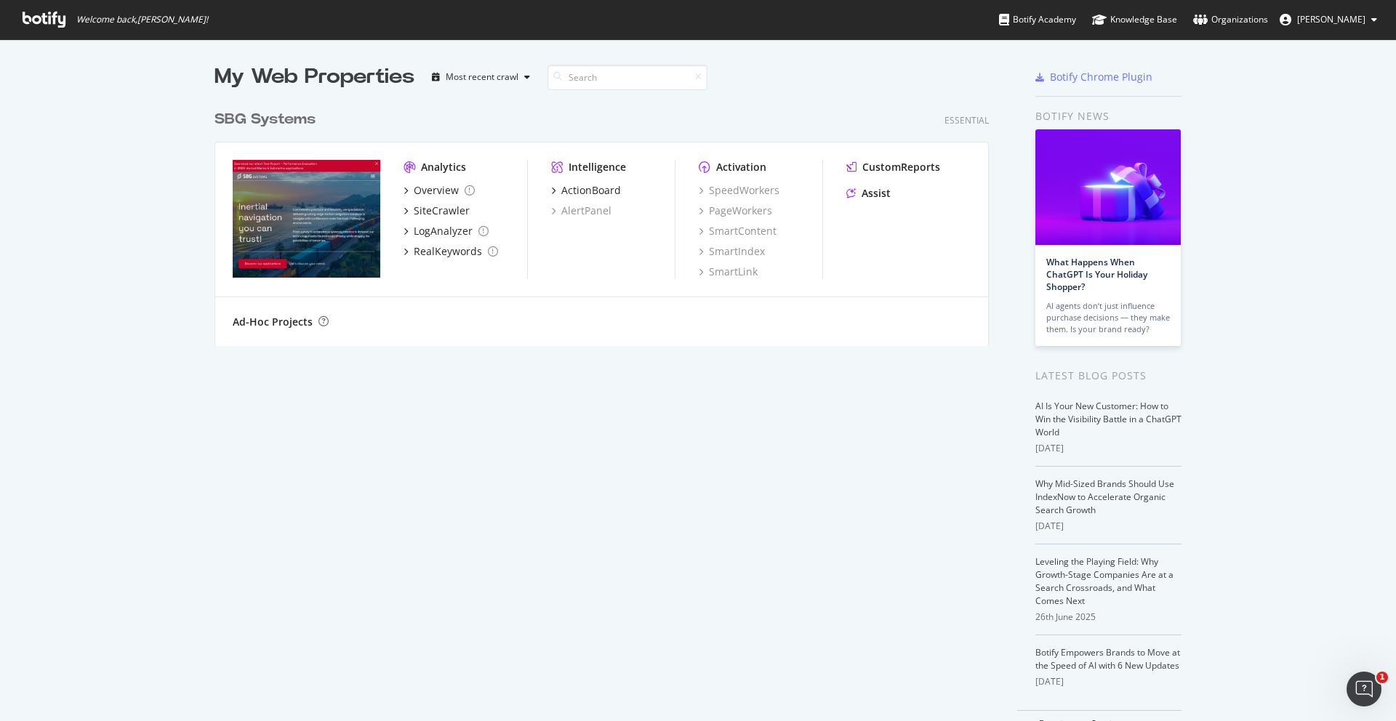
click at [289, 221] on img "grid" at bounding box center [307, 219] width 148 height 118
click at [417, 191] on div "Overview" at bounding box center [436, 190] width 45 height 15
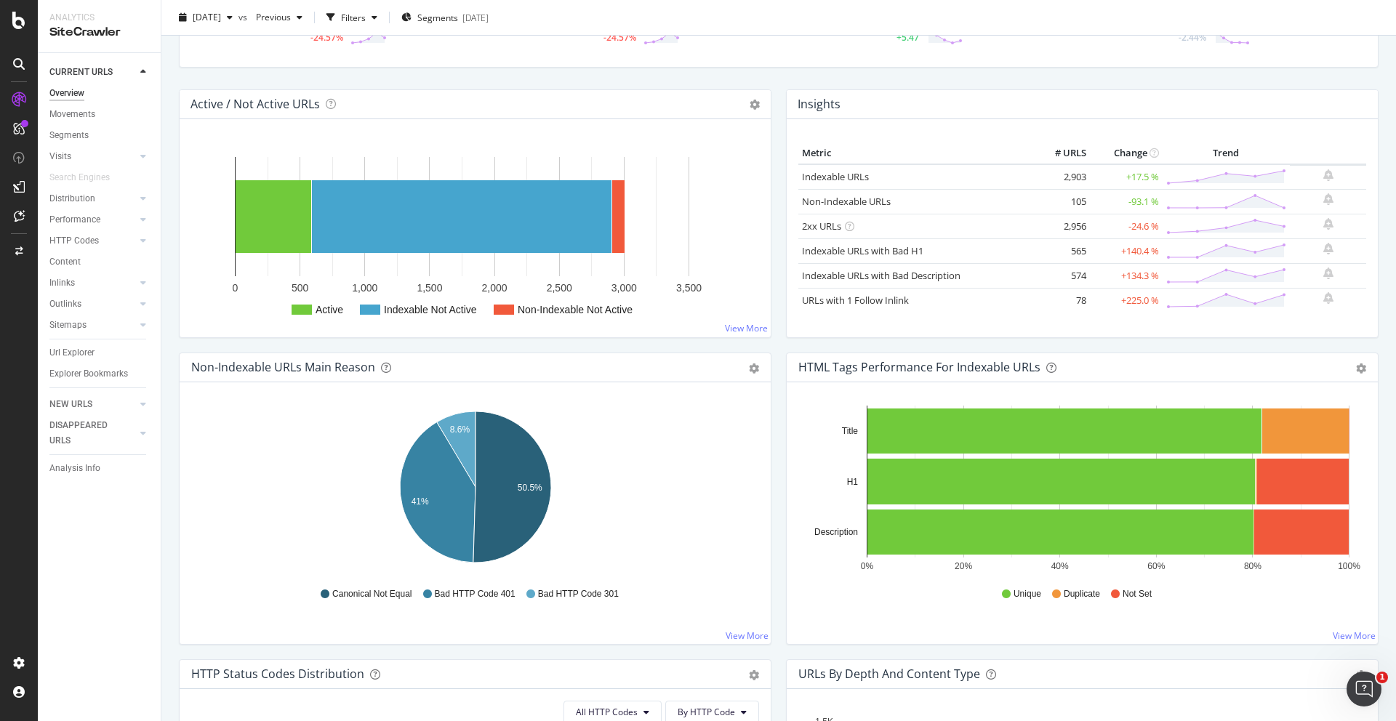
scroll to position [168, 0]
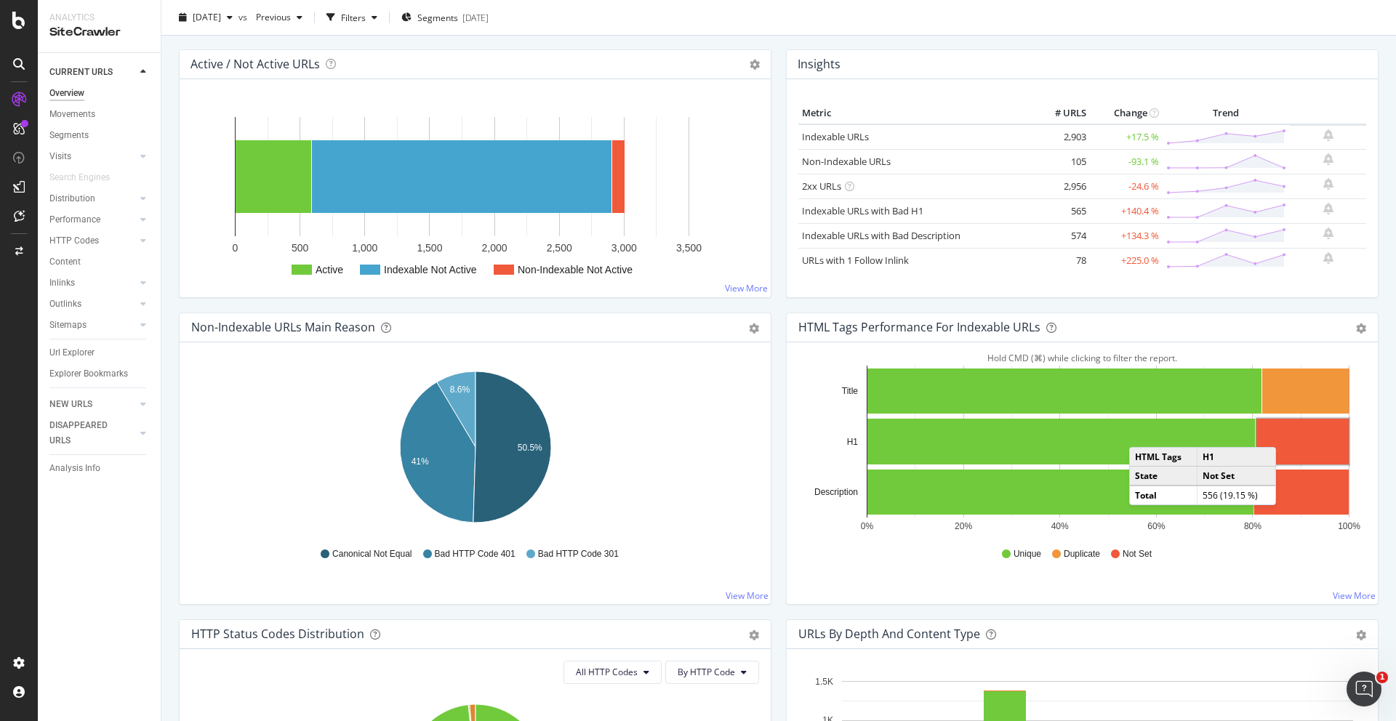
click at [1291, 433] on rect "A chart." at bounding box center [1303, 442] width 92 height 46
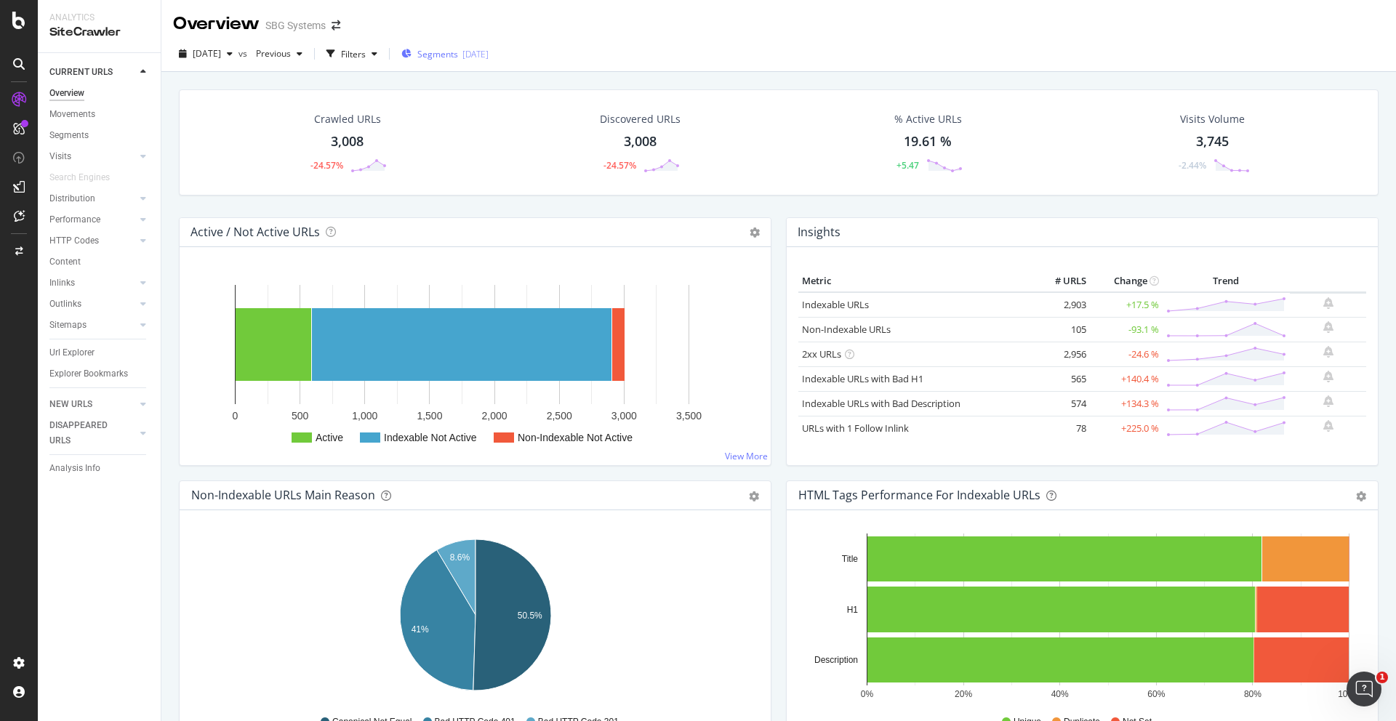
click at [458, 53] on span "Segments" at bounding box center [437, 54] width 41 height 12
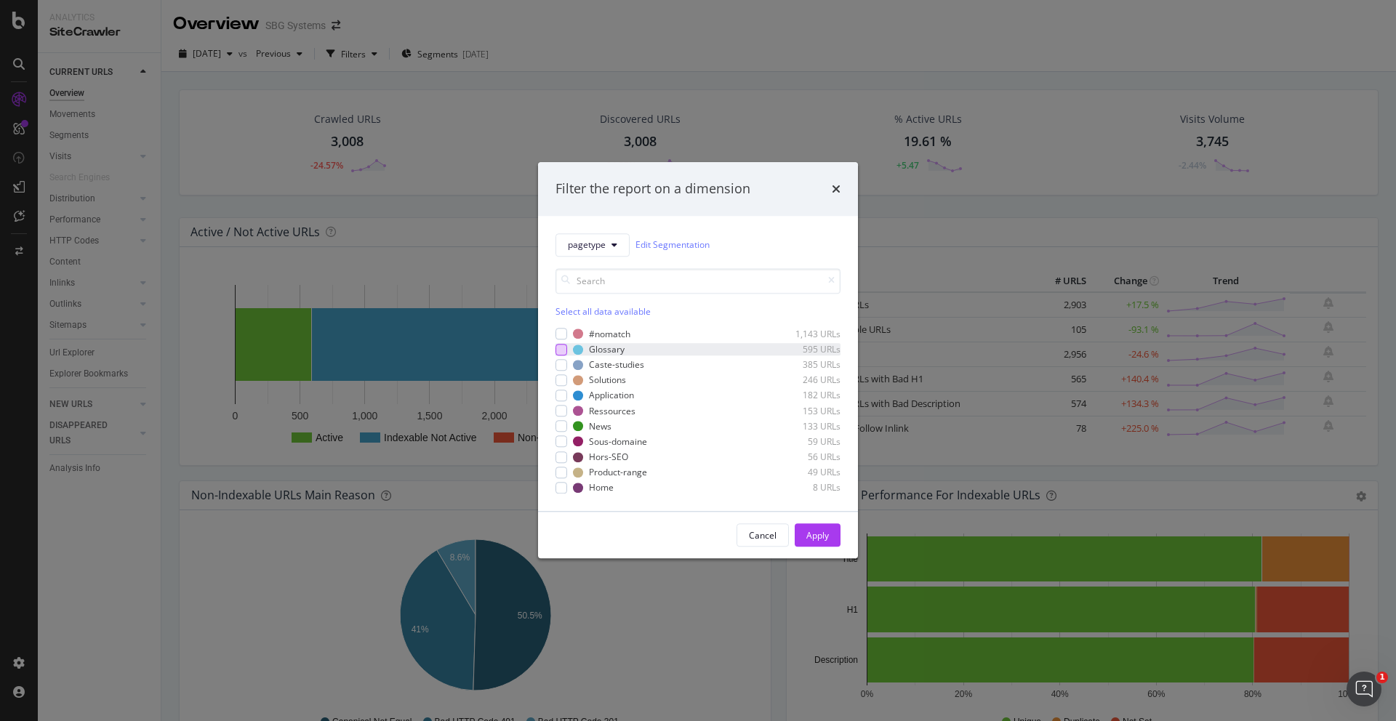
click at [559, 348] on div "modal" at bounding box center [562, 350] width 12 height 12
click at [566, 369] on div "modal" at bounding box center [562, 365] width 12 height 12
click at [562, 388] on div "#nomatch 1,143 URLs Glossary 595 URLs Caste-studies 385 URLs Solutions 246 URLs…" at bounding box center [698, 411] width 285 height 167
click at [561, 380] on div "modal" at bounding box center [562, 381] width 12 height 12
click at [561, 393] on div "modal" at bounding box center [562, 396] width 12 height 12
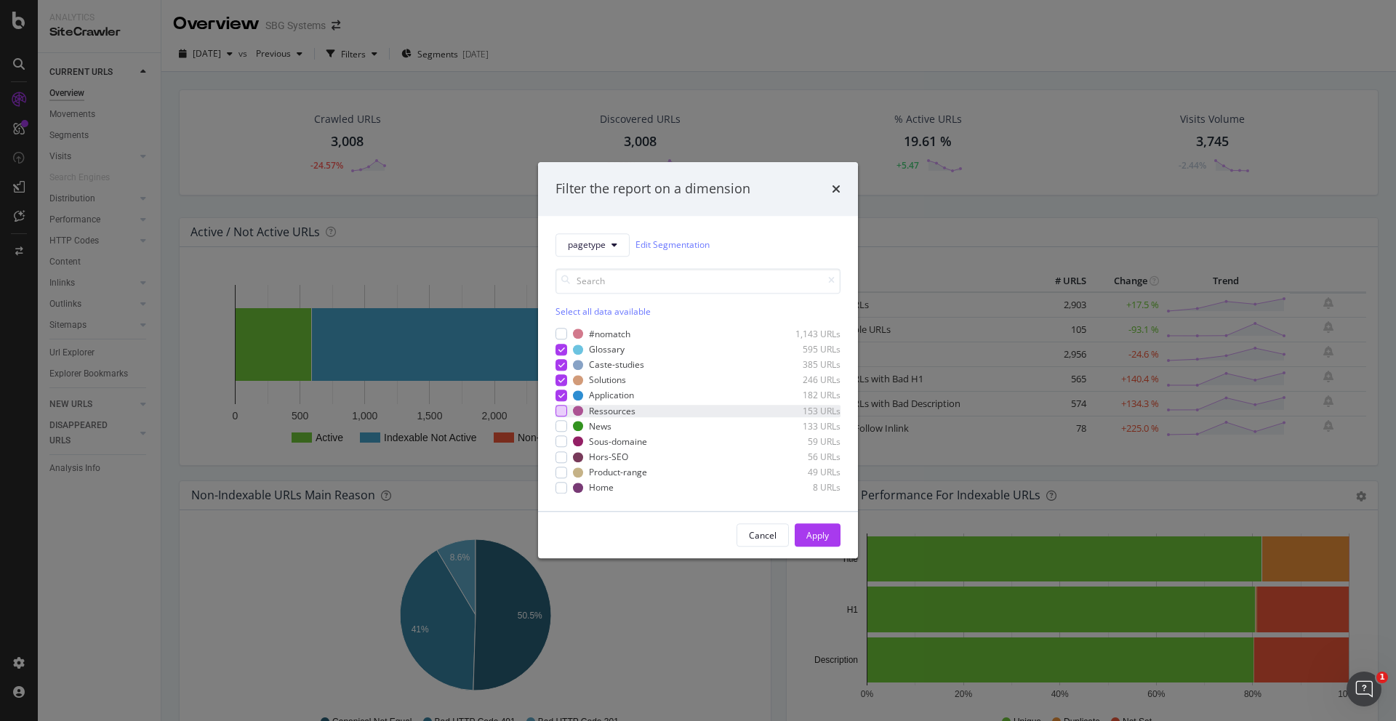
click at [561, 411] on div "modal" at bounding box center [562, 411] width 12 height 12
click at [561, 426] on div "modal" at bounding box center [562, 427] width 12 height 12
click at [561, 445] on div "modal" at bounding box center [562, 442] width 12 height 12
click at [561, 467] on div "modal" at bounding box center [562, 473] width 12 height 12
click at [562, 455] on div "modal" at bounding box center [562, 458] width 12 height 12
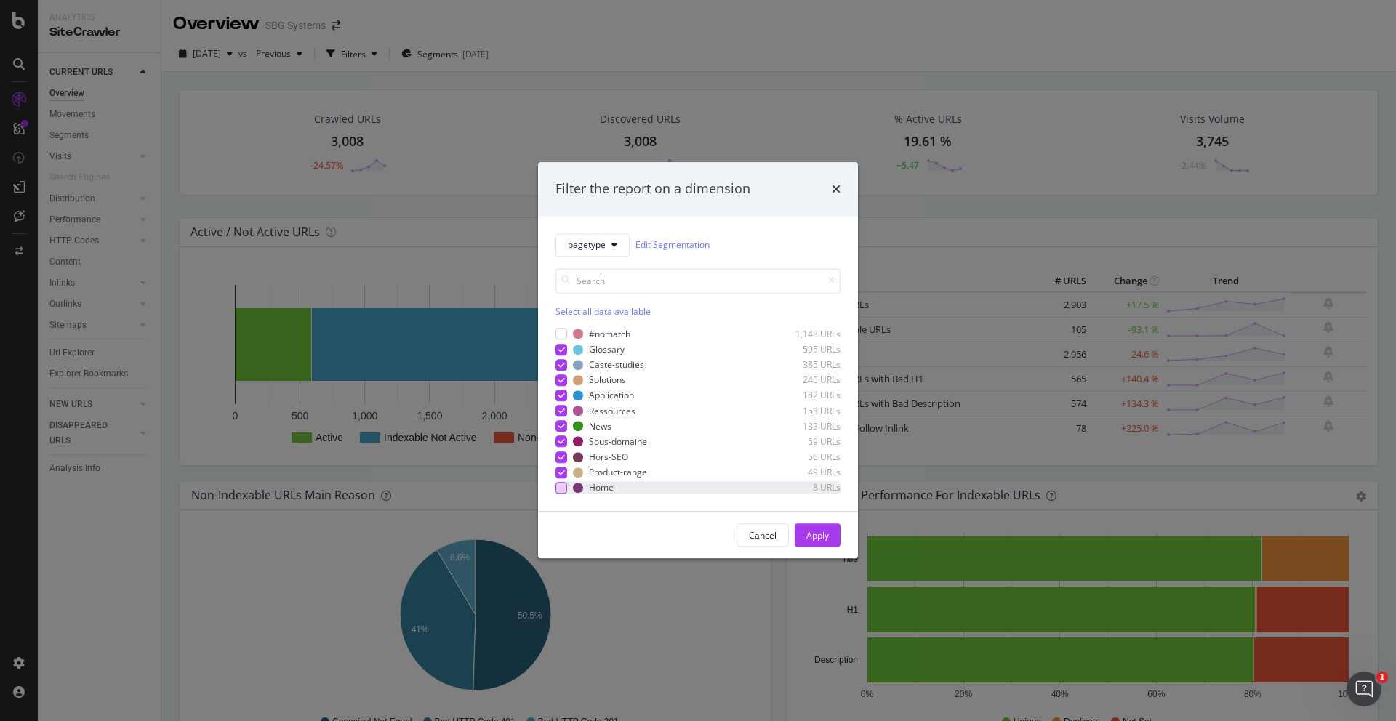
click at [563, 488] on div "modal" at bounding box center [562, 488] width 12 height 12
click at [823, 535] on div "Apply" at bounding box center [818, 535] width 23 height 12
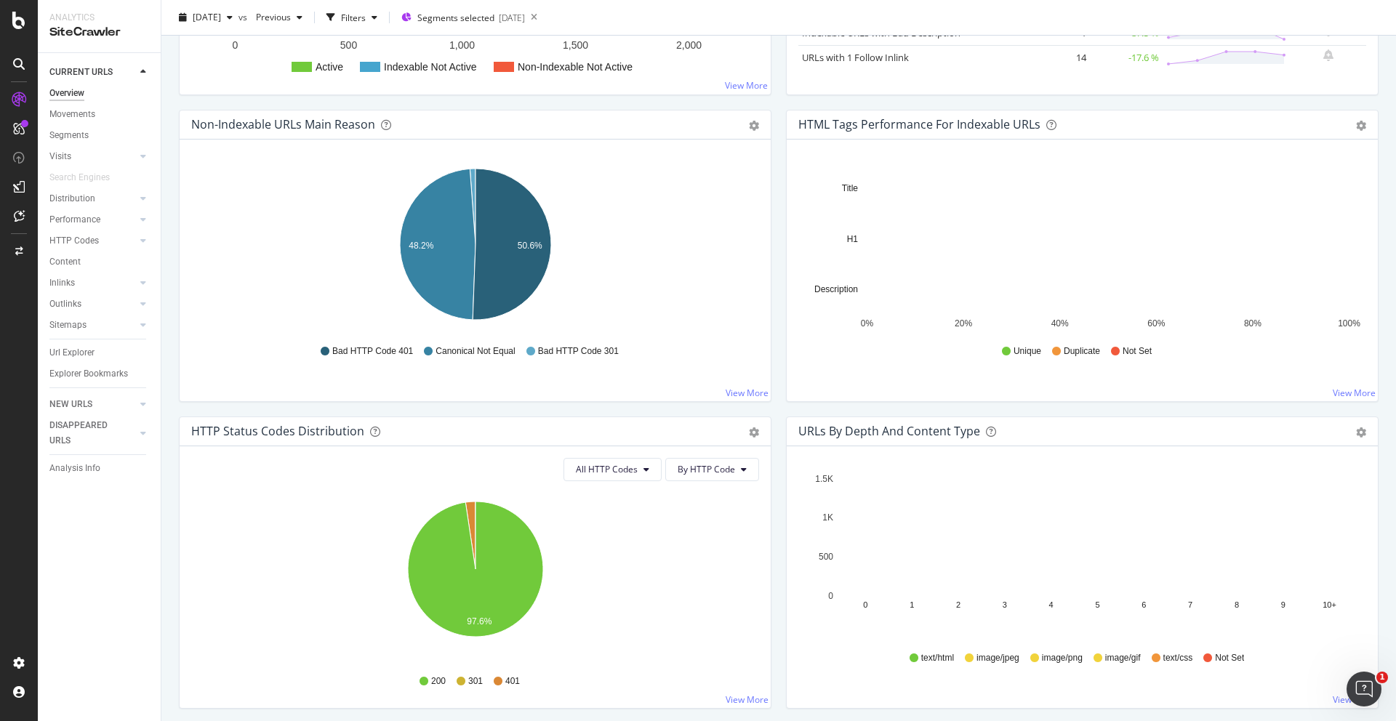
scroll to position [370, 0]
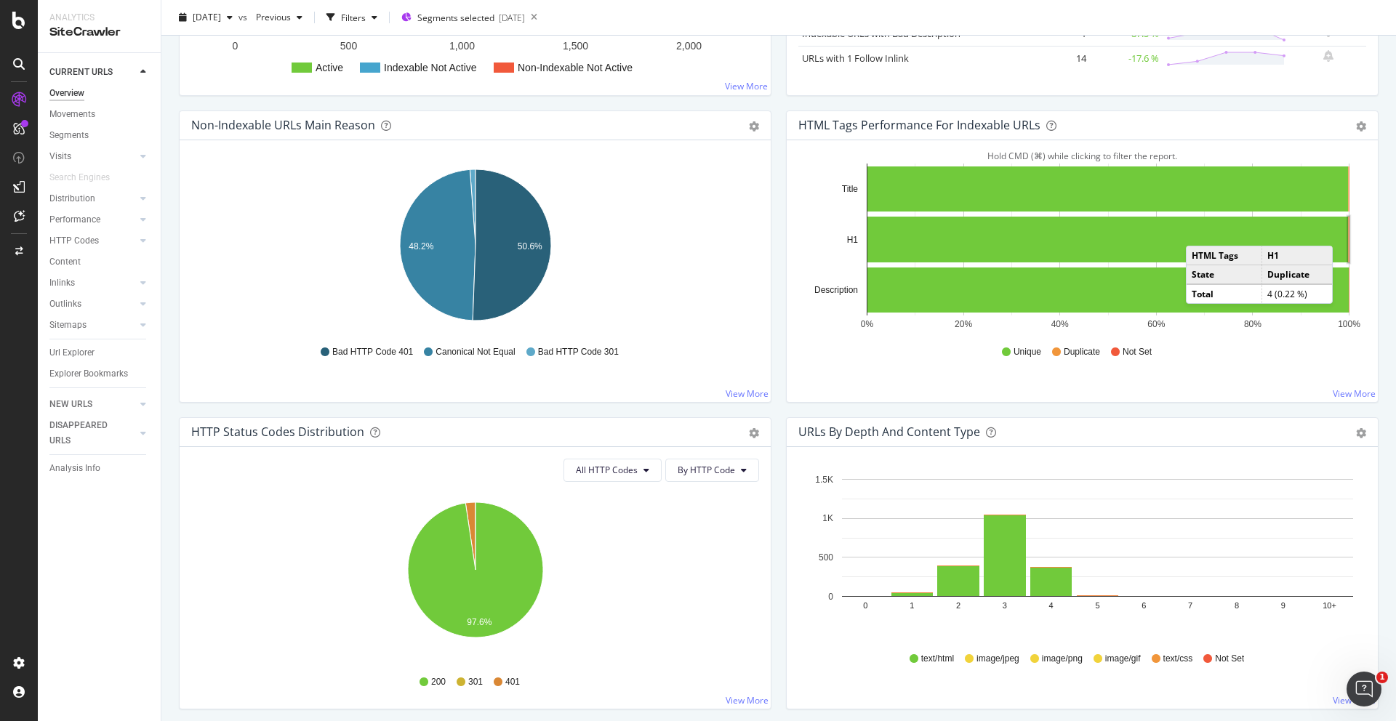
click at [1348, 231] on rect "A chart." at bounding box center [1348, 239] width 1 height 47
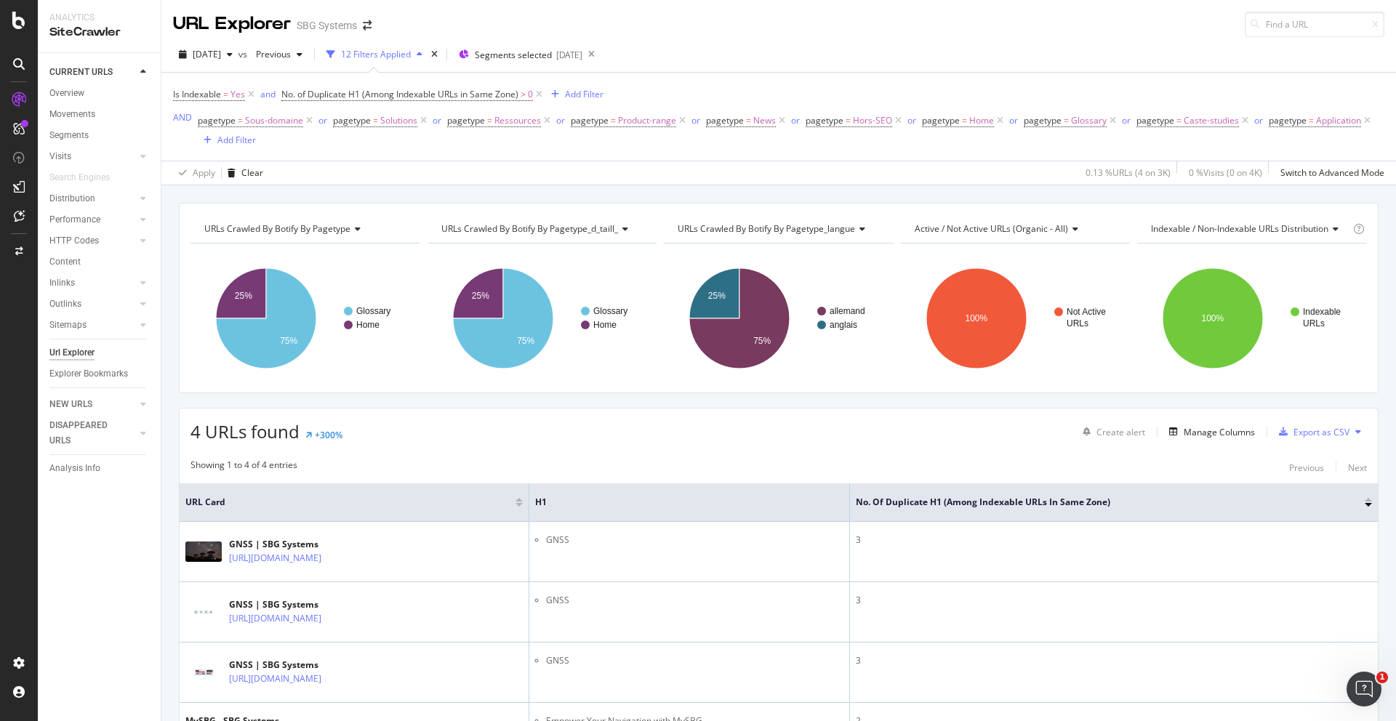
scroll to position [119, 0]
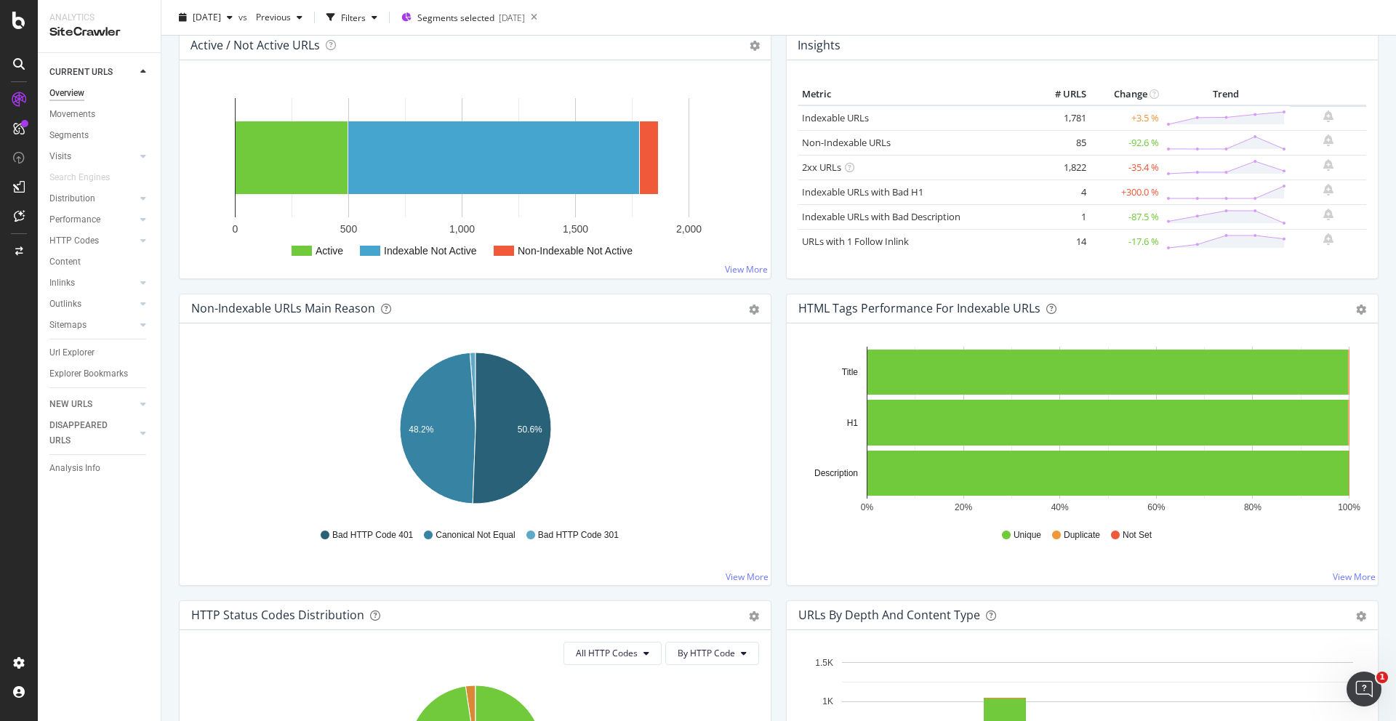
scroll to position [195, 0]
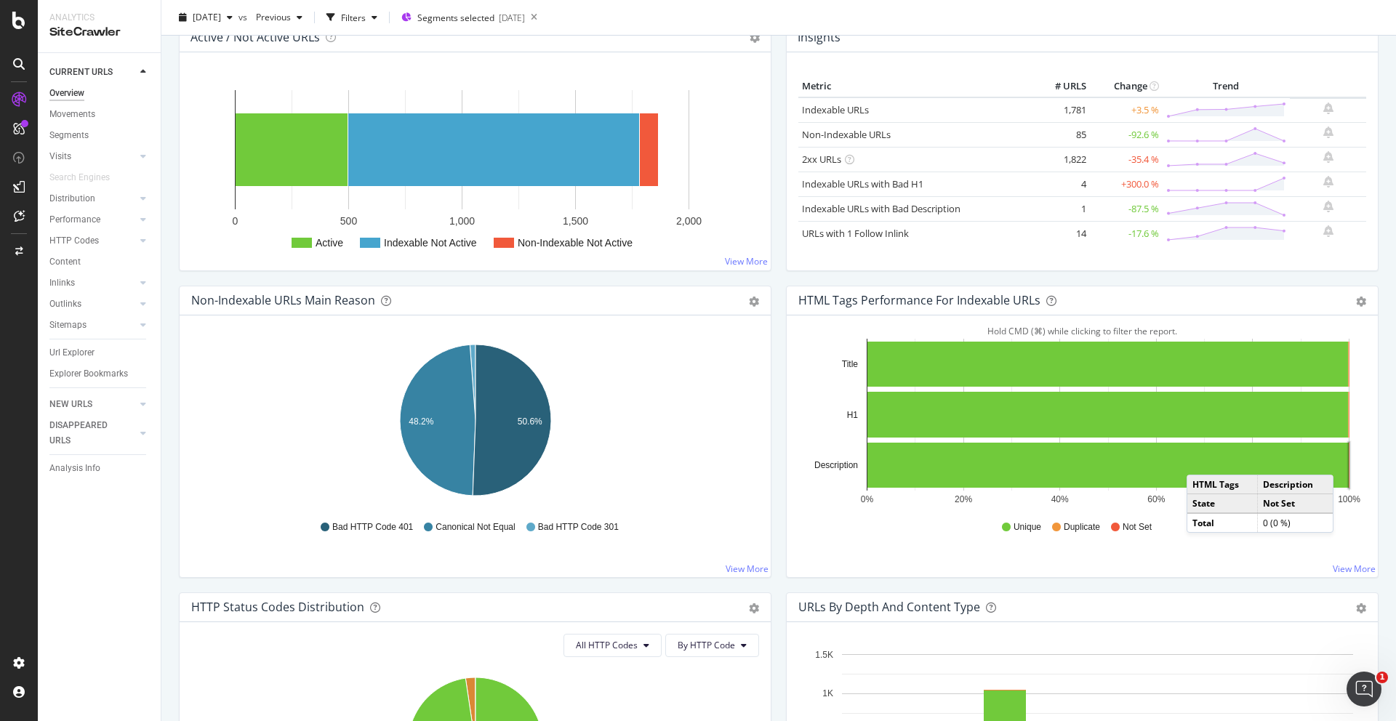
click at [1349, 460] on rect "A chart." at bounding box center [1349, 465] width 1 height 46
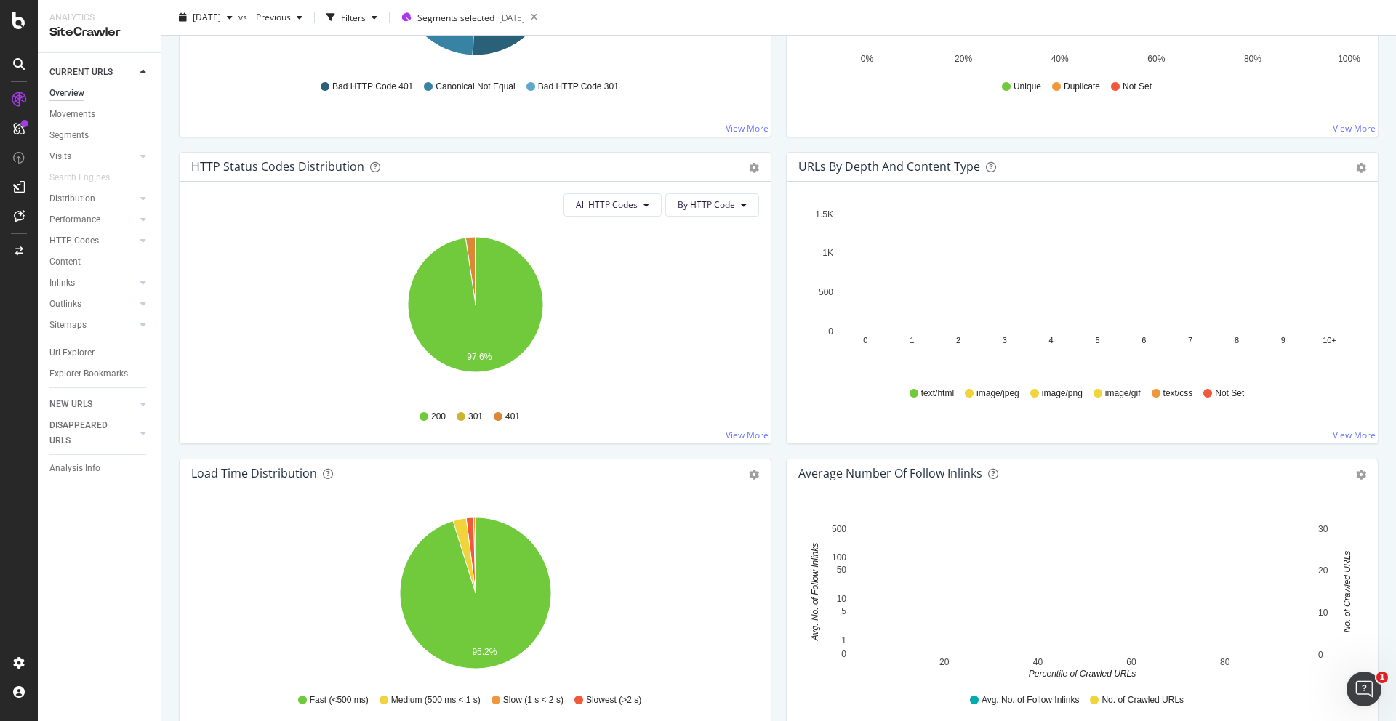
scroll to position [620, 0]
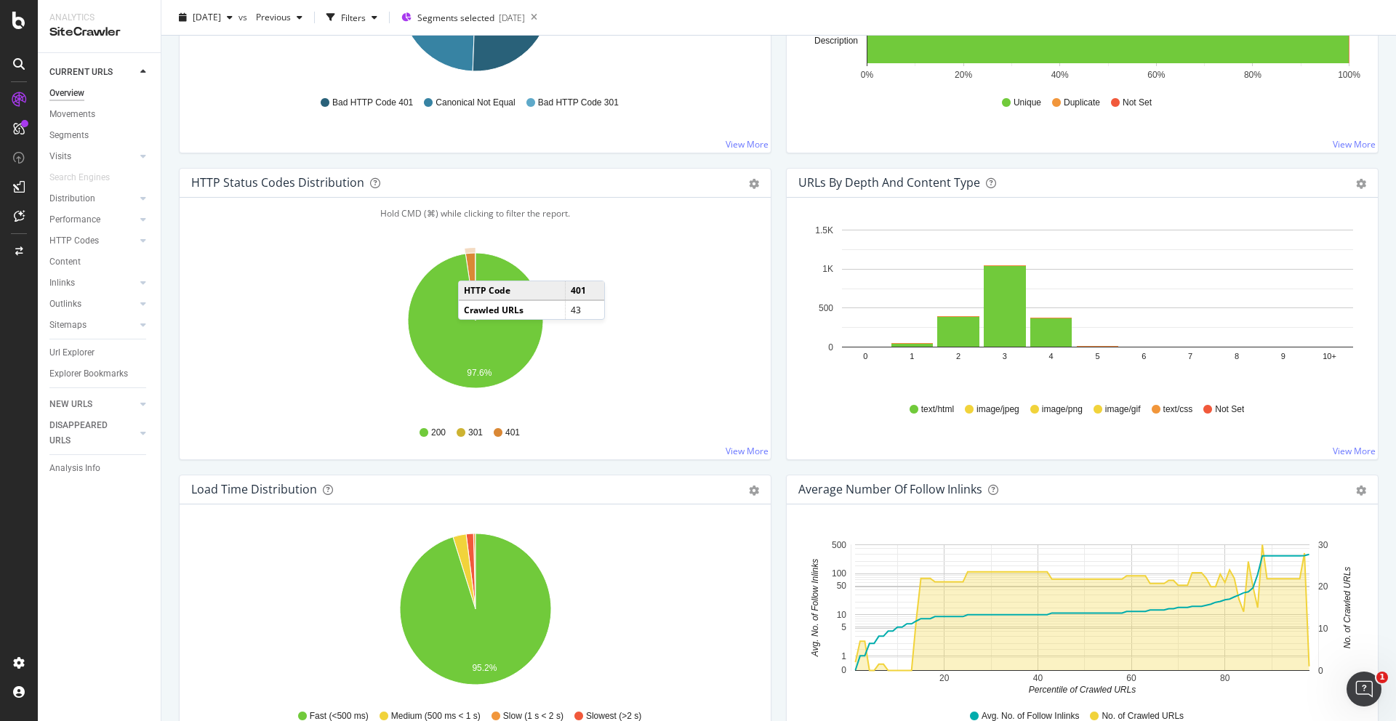
click at [472, 265] on icon "A chart." at bounding box center [470, 287] width 10 height 68
